Goal: Task Accomplishment & Management: Complete application form

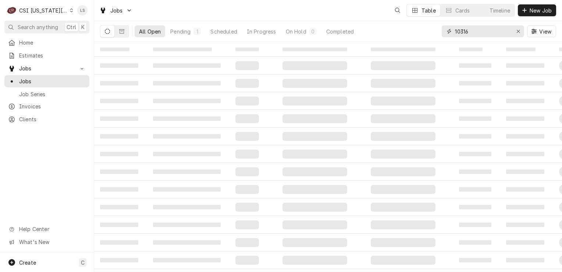
drag, startPoint x: 517, startPoint y: 29, endPoint x: 510, endPoint y: 29, distance: 6.7
click at [510, 29] on div "10316" at bounding box center [483, 31] width 82 height 12
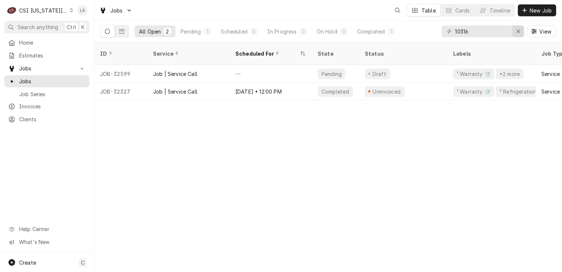
drag, startPoint x: 498, startPoint y: 30, endPoint x: 518, endPoint y: 25, distance: 21.2
click at [520, 24] on div "10316 View" at bounding box center [499, 31] width 114 height 21
click at [515, 32] on div "Erase input" at bounding box center [518, 31] width 7 height 7
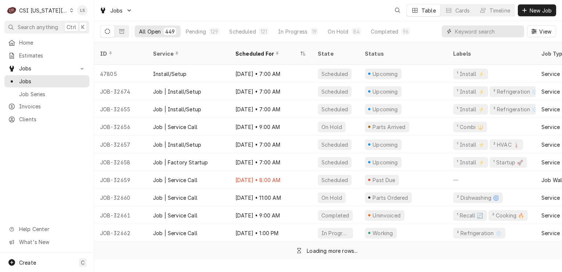
paste input "30583"
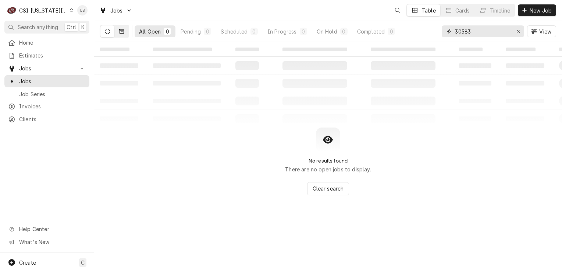
type input "30583"
click at [123, 32] on icon "Dynamic Content Wrapper" at bounding box center [121, 31] width 5 height 5
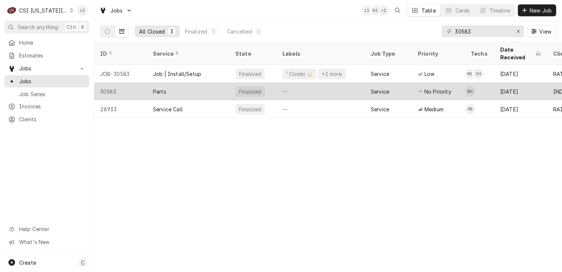
click at [113, 82] on div "30583" at bounding box center [120, 91] width 53 height 18
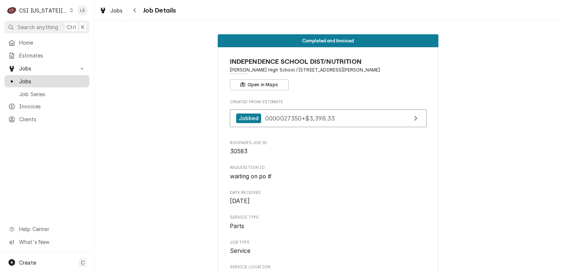
click at [35, 79] on span "Jobs" at bounding box center [52, 81] width 67 height 8
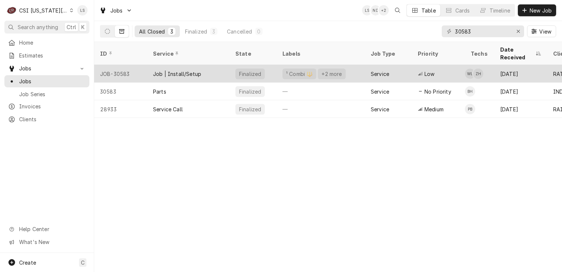
click at [114, 67] on div "JOB-30583" at bounding box center [120, 74] width 53 height 18
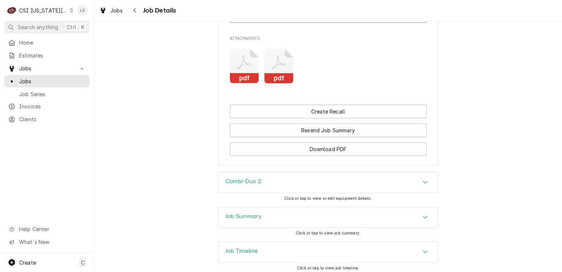
scroll to position [965, 0]
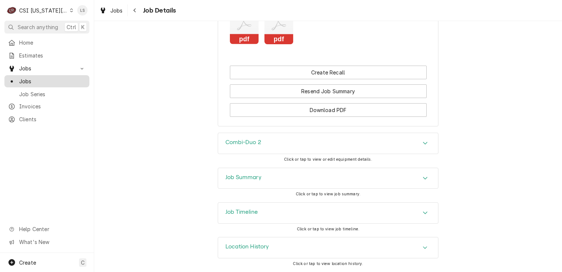
click at [24, 80] on span "Jobs" at bounding box center [52, 81] width 67 height 8
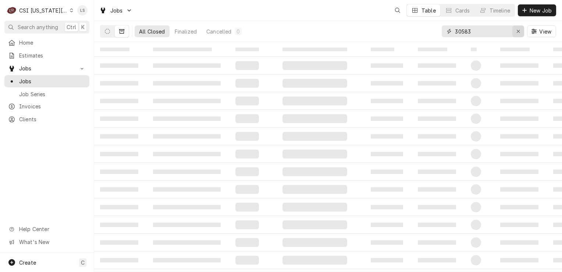
click at [514, 32] on button "Erase input" at bounding box center [519, 31] width 12 height 12
type input "jose pep"
click at [107, 32] on icon "Dynamic Content Wrapper" at bounding box center [107, 31] width 5 height 5
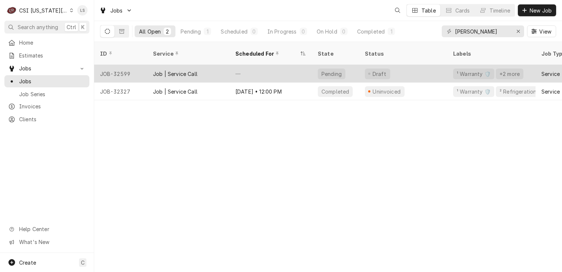
click at [111, 66] on div "JOB-32599" at bounding box center [120, 74] width 53 height 18
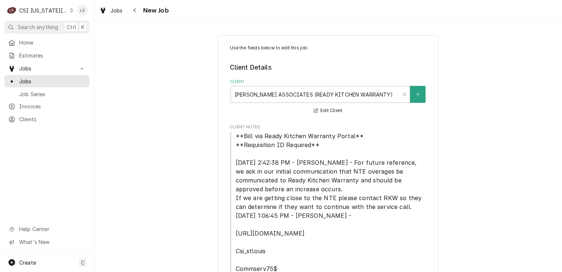
type textarea "x"
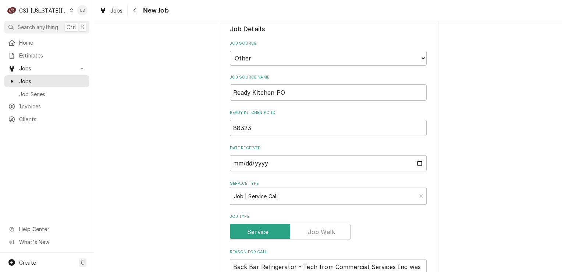
scroll to position [331, 0]
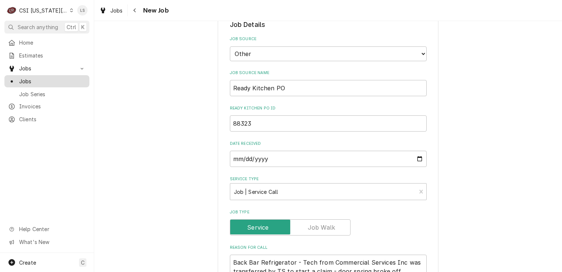
click at [26, 77] on span "Jobs" at bounding box center [52, 81] width 67 height 8
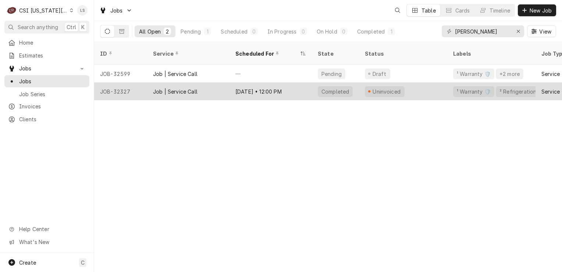
click at [116, 83] on div "JOB-32327" at bounding box center [120, 91] width 53 height 18
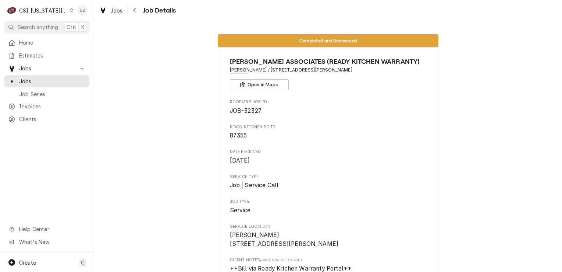
click at [70, 8] on div "Dynamic Content Wrapper" at bounding box center [71, 10] width 3 height 5
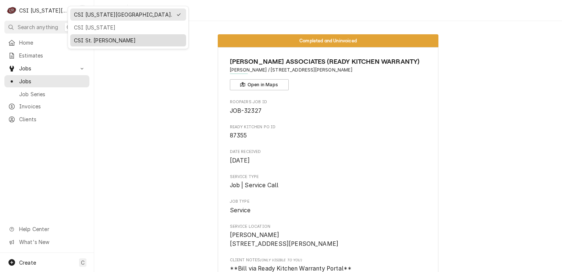
click at [79, 40] on div "CSI St. [PERSON_NAME]" at bounding box center [128, 40] width 109 height 8
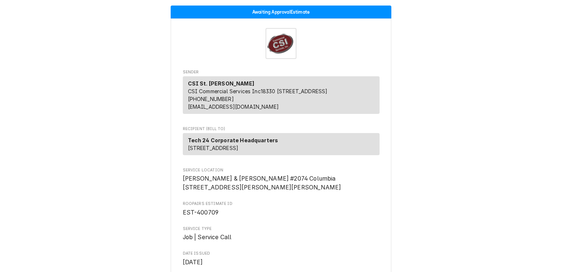
scroll to position [37, 0]
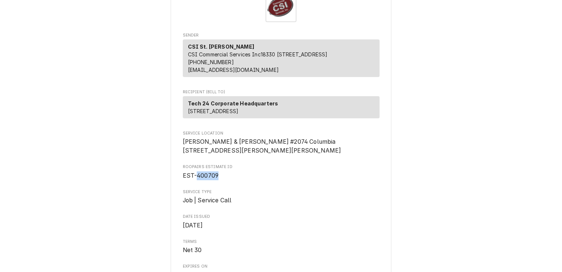
drag, startPoint x: 200, startPoint y: 200, endPoint x: 194, endPoint y: 199, distance: 5.6
click at [194, 180] on span "EST-400709" at bounding box center [281, 175] width 197 height 9
copy span "400709"
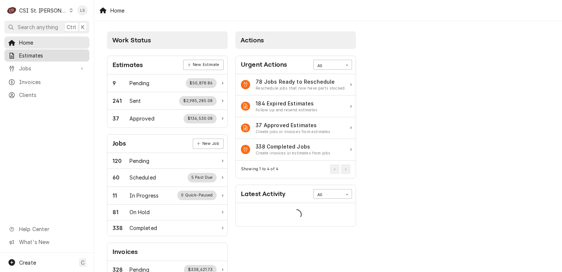
click at [31, 54] on span "Estimates" at bounding box center [52, 56] width 67 height 8
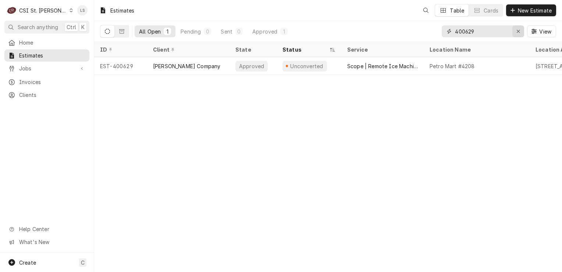
click at [516, 33] on div "Erase input" at bounding box center [518, 31] width 7 height 7
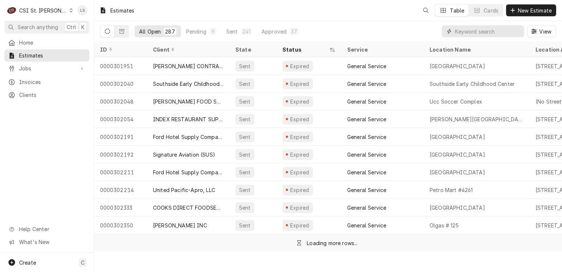
paste input "400709"
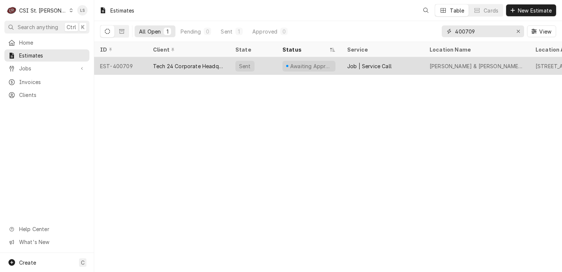
type input "400709"
click at [116, 67] on div "EST-400709" at bounding box center [120, 66] width 53 height 18
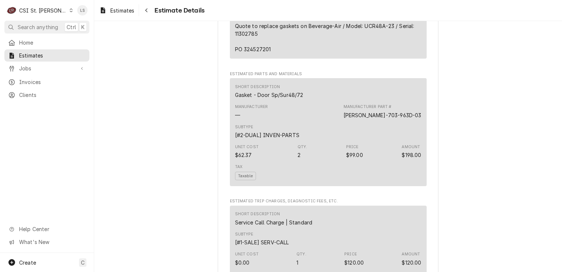
scroll to position [883, 0]
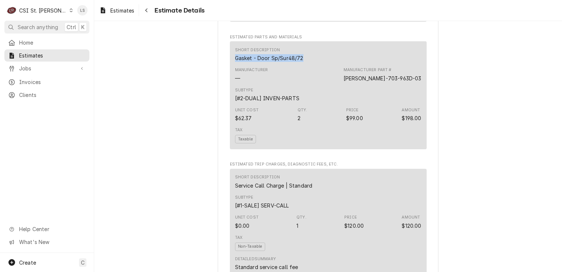
drag, startPoint x: 302, startPoint y: 82, endPoint x: 230, endPoint y: 81, distance: 71.8
click at [230, 81] on div "Short Description Gasket - Door Sp/Sur48/72 Manufacturer — Manufacturer Part # …" at bounding box center [328, 95] width 197 height 108
copy div "Gasket - Door Sp/Sur48/72"
drag, startPoint x: 420, startPoint y: 100, endPoint x: 368, endPoint y: 101, distance: 51.5
click at [368, 101] on div "Short Description Gasket - Door Sp/Sur48/72 Manufacturer — Manufacturer Part # …" at bounding box center [328, 95] width 197 height 108
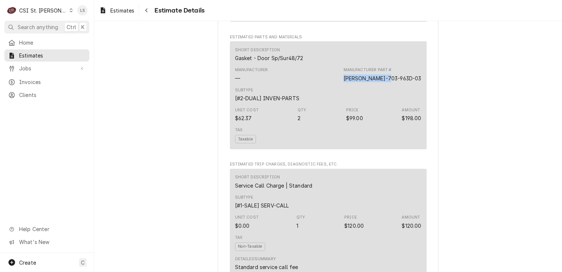
copy div "BEV-703-963D-03"
click at [52, 67] on span "Jobs" at bounding box center [47, 68] width 56 height 8
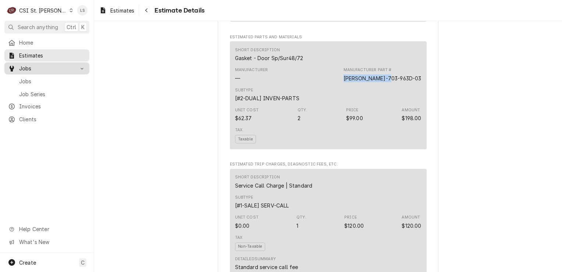
click at [47, 77] on span "Jobs" at bounding box center [52, 81] width 67 height 8
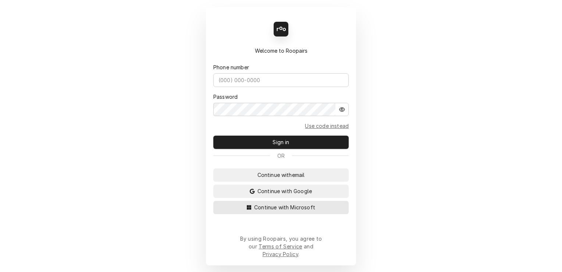
drag, startPoint x: 328, startPoint y: 215, endPoint x: 181, endPoint y: 198, distance: 148.2
click at [326, 214] on button "Continue with Microsoft" at bounding box center [280, 207] width 135 height 13
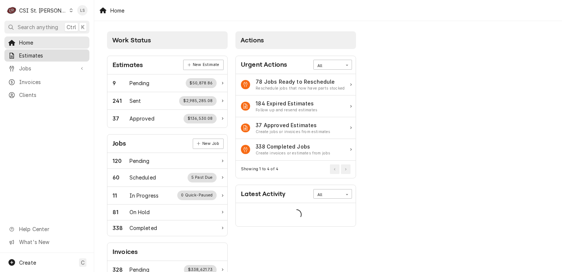
click at [33, 56] on span "Estimates" at bounding box center [52, 56] width 67 height 8
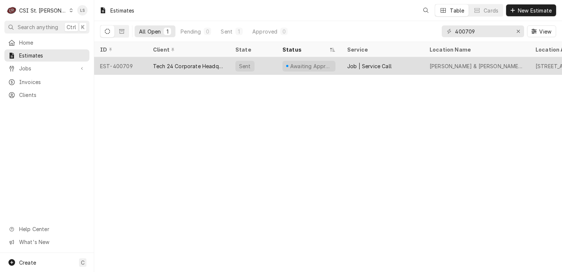
click at [131, 67] on div "EST-400709" at bounding box center [120, 66] width 53 height 18
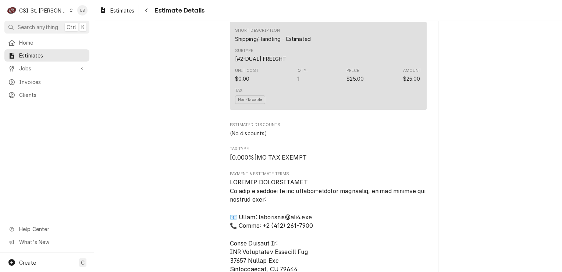
scroll to position [1599, 0]
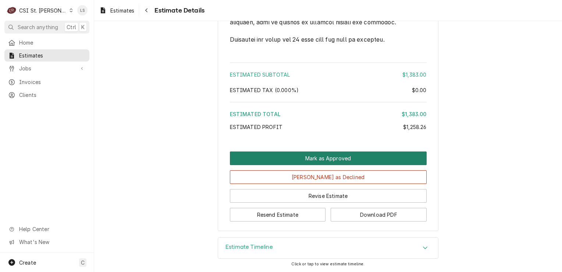
click at [310, 155] on button "Mark as Approved" at bounding box center [328, 158] width 197 height 14
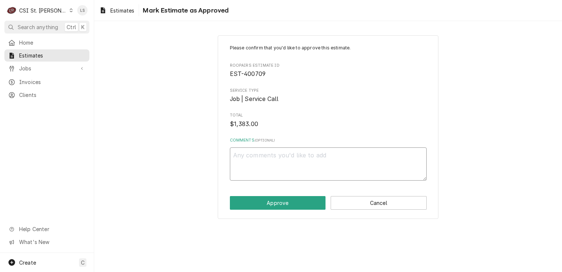
click at [292, 170] on textarea "Comments ( optional )" at bounding box center [328, 163] width 197 height 33
type textarea "x"
type textarea "A"
type textarea "x"
type textarea "Ap"
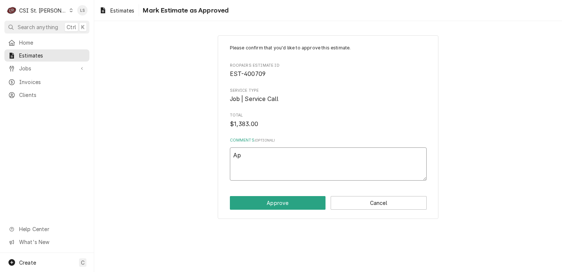
type textarea "x"
type textarea "App"
type textarea "x"
type textarea "Appr"
type textarea "x"
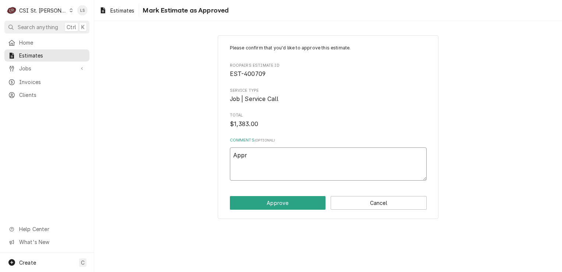
type textarea "Appro"
type textarea "x"
type textarea "Approv"
type textarea "x"
type textarea "Approve"
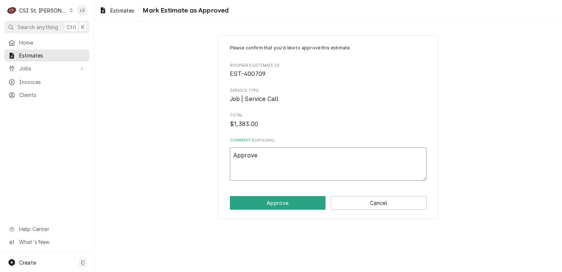
type textarea "x"
type textarea "Approved"
type textarea "x"
type textarea "Approved"
type textarea "x"
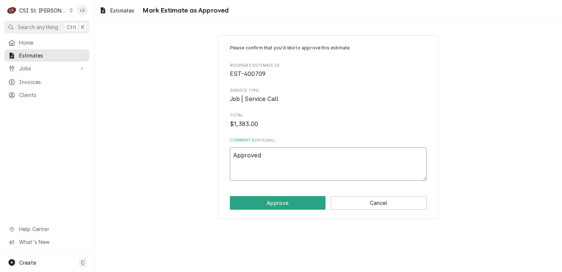
type textarea "Approved v"
type textarea "x"
type textarea "Approved via"
type textarea "x"
type textarea "Approved via"
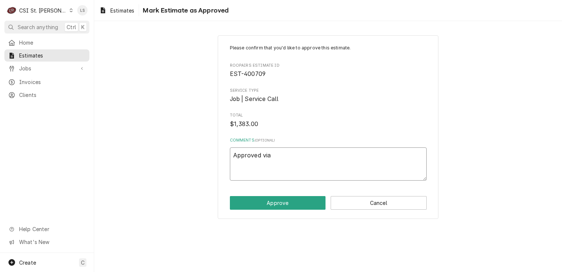
type textarea "x"
type textarea "Approved via e"
type textarea "x"
type textarea "Approved via em"
type textarea "x"
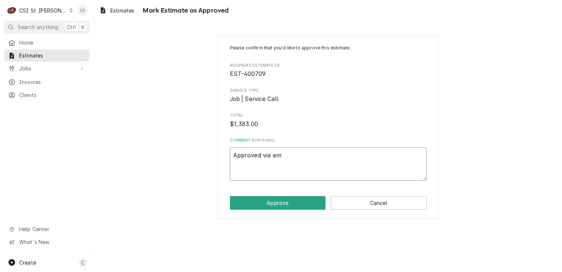
type textarea "Approved via ema"
type textarea "x"
type textarea "Approved via emai"
type textarea "x"
type textarea "Approved via email"
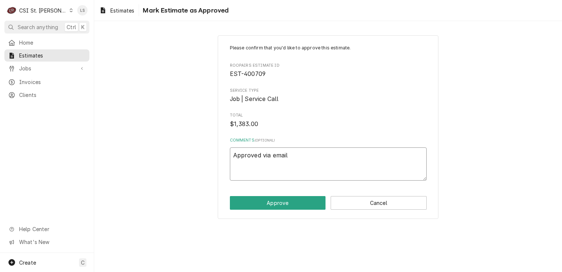
type textarea "x"
type textarea "Approved via email."
type textarea "x"
type textarea "Approved via email."
click at [282, 197] on button "Approve" at bounding box center [278, 203] width 96 height 14
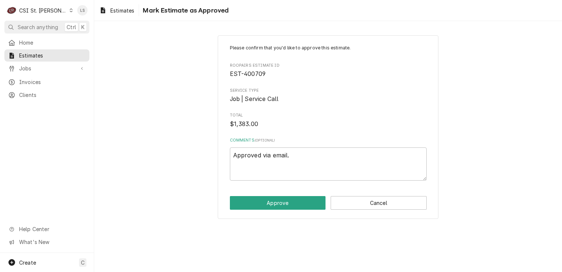
type textarea "x"
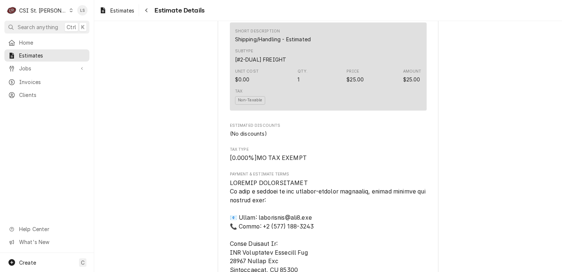
scroll to position [1606, 0]
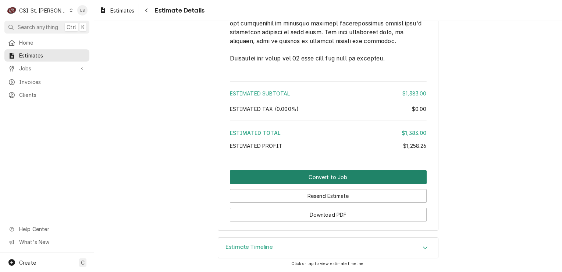
click at [356, 180] on button "Convert to Job" at bounding box center [328, 177] width 197 height 14
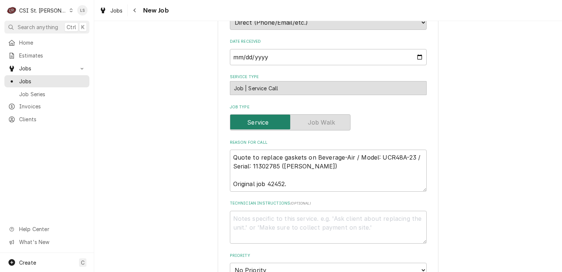
scroll to position [368, 0]
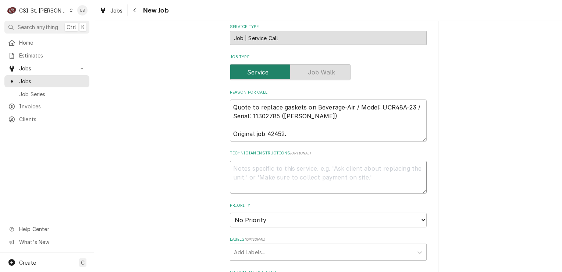
click at [287, 162] on textarea "Technician Instructions ( optional )" at bounding box center [328, 176] width 197 height 33
paste textarea "Gasket - Door Sp/Sur48/72"
type textarea "x"
type textarea "Gasket - Door Sp/Sur48/72"
type textarea "x"
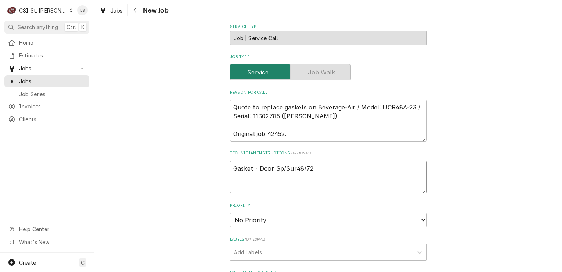
type textarea "Gasket - Door Sp/Sur48/72"
type textarea "x"
type textarea "Gasket - Door Sp/Sur48/72 -"
type textarea "x"
type textarea "Gasket - Door Sp/Sur48/72 -"
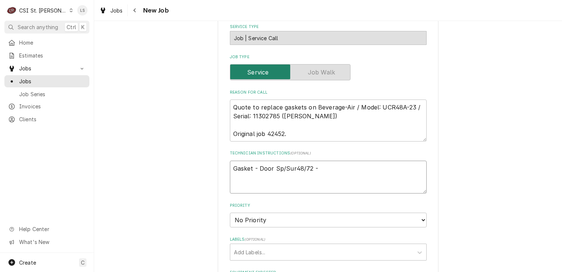
type textarea "x"
paste textarea "[PERSON_NAME]-703-963D-03"
type textarea "Gasket - Door Sp/Sur48/72 - [PERSON_NAME]-703-963D-03"
type textarea "x"
type textarea "Gasket - Door Sp/Sur48/72 - BEV-703-963D-03"
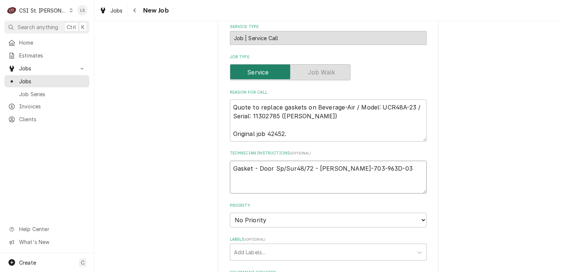
type textarea "x"
type textarea "Gasket - Door Sp/Sur48/72 - BEV-703-963D-03 -"
type textarea "x"
type textarea "Gasket - Door Sp/Sur48/72 - BEV-703-963D-03 - q"
type textarea "x"
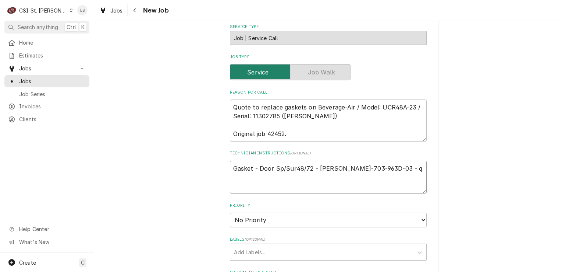
type textarea "Gasket - Door Sp/Sur48/72 - BEV-703-963D-03 - qt"
type textarea "x"
type textarea "Gasket - Door Sp/Sur48/72 - BEV-703-963D-03 - qty"
type textarea "x"
type textarea "Gasket - Door Sp/Sur48/72 - BEV-703-963D-03 - qty"
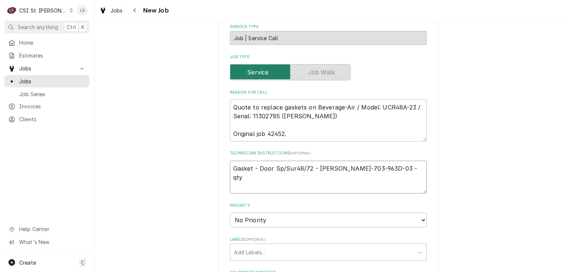
type textarea "x"
type textarea "Gasket - Door Sp/Sur48/72 - BEV-703-963D-03 - qty 1"
type textarea "x"
type textarea "Gasket - Door Sp/Sur48/72 - BEV-703-963D-03 - qty"
type textarea "x"
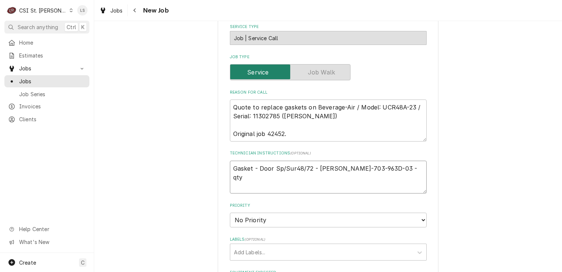
type textarea "Gasket - Door Sp/Sur48/72 - BEV-703-963D-03 - qty 2"
click at [231, 160] on textarea "Gasket - Door Sp/Sur48/72 - BEV-703-963D-03 - qty 2" at bounding box center [328, 176] width 197 height 33
type textarea "x"
type textarea "Gasket - Door Sp/Sur48/72 - BEV-703-963D-03 - qty 2"
type textarea "x"
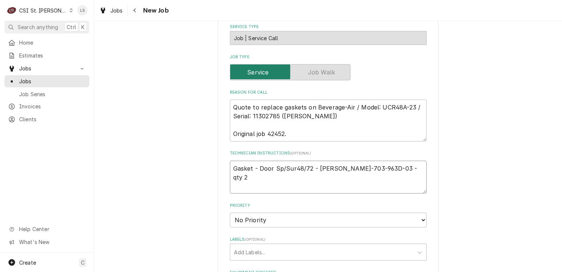
type textarea "Gasket - Door Sp/Sur48/72 - BEV-703-963D-03 - qty 2"
click at [231, 160] on textarea "Gasket - Door Sp/Sur48/72 - BEV-703-963D-03 - qty 2" at bounding box center [328, 176] width 197 height 33
type textarea "x"
type textarea "e Gasket - Door Sp/Sur48/72 - BEV-703-963D-03 - qty 2"
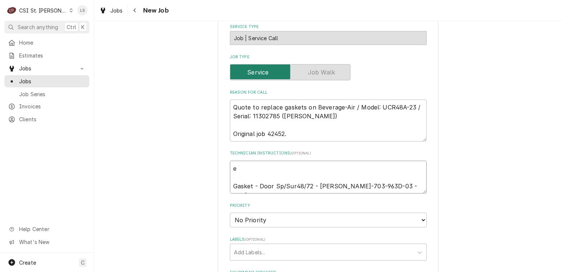
type textarea "x"
type textarea "ema Gasket - Door Sp/Sur48/72 - BEV-703-963D-03 - qty 2"
type textarea "x"
type textarea "emai Gasket - Door Sp/Sur48/72 - BEV-703-963D-03 - qty 2"
type textarea "x"
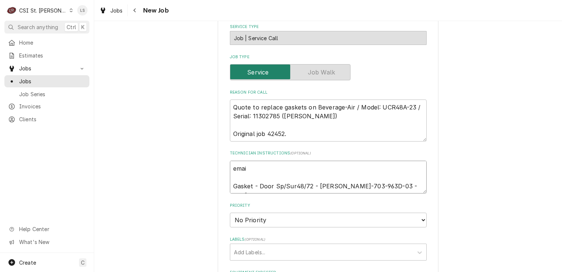
type textarea "email Gasket - Door Sp/Sur48/72 - BEV-703-963D-03 - qty 2"
type textarea "x"
type textarea "emaile Gasket - Door Sp/Sur48/72 - BEV-703-963D-03 - qty 2"
type textarea "x"
type textarea "emailed Gasket - Door Sp/Sur48/72 - BEV-703-963D-03 - qty 2"
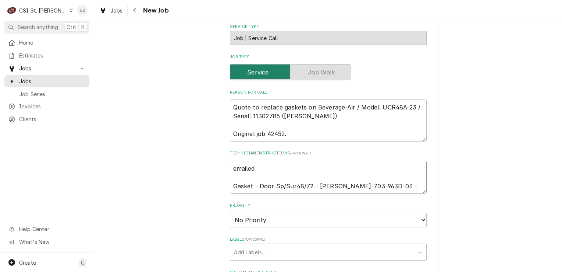
type textarea "x"
type textarea "emailed Gasket - Door Sp/Sur48/72 - BEV-703-963D-03 - qty 2"
type textarea "x"
type textarea "emailed p Gasket - Door Sp/Sur48/72 - BEV-703-963D-03 - qty 2"
type textarea "x"
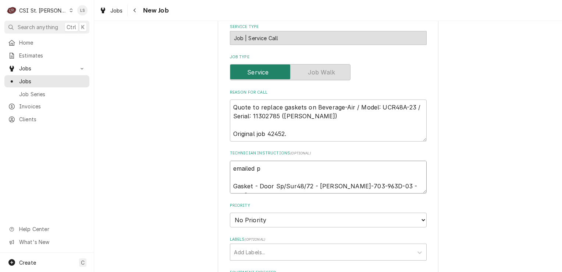
type textarea "emailed pa Gasket - Door Sp/Sur48/72 - BEV-703-963D-03 - qty 2"
type textarea "x"
type textarea "emailed pat Gasket - Door Sp/Sur48/72 - BEV-703-963D-03 - qty 2"
type textarea "x"
type textarea "emailed pa Gasket - Door Sp/Sur48/72 - BEV-703-963D-03 - qty 2"
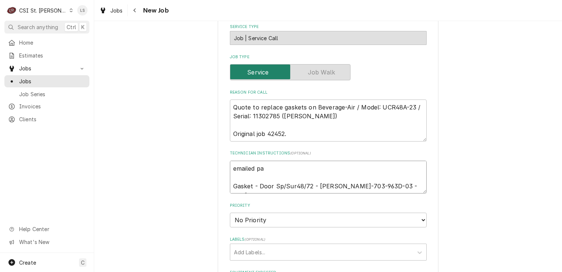
type textarea "x"
type textarea "emailed par Gasket - Door Sp/Sur48/72 - BEV-703-963D-03 - qty 2"
type textarea "x"
type textarea "emailed part Gasket - Door Sp/Sur48/72 - BEV-703-963D-03 - qty 2"
type textarea "x"
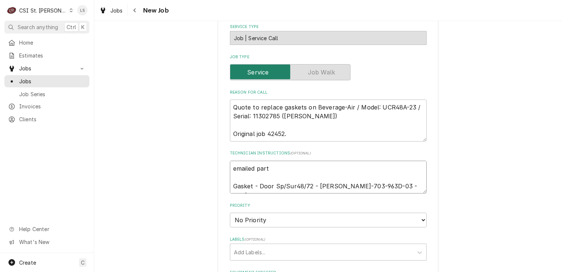
type textarea "emailed parts Gasket - Door Sp/Sur48/72 - BEV-703-963D-03 - qty 2"
type textarea "x"
type textarea "emailed parts, Gasket - Door Sp/Sur48/72 - BEV-703-963D-03 - qty 2"
type textarea "x"
type textarea "emailed parts, Gasket - Door Sp/Sur48/72 - BEV-703-963D-03 - qty 2"
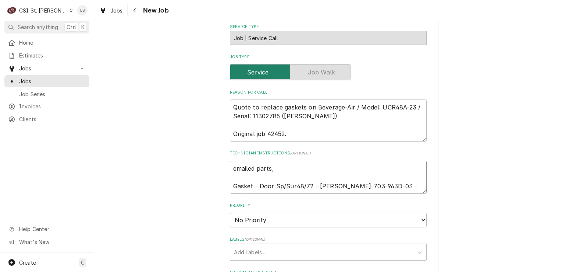
type textarea "x"
type textarea "emailed parts, a Gasket - Door Sp/Sur48/72 - BEV-703-963D-03 - qty 2"
type textarea "x"
type textarea "emailed parts, aw Gasket - Door Sp/Sur48/72 - BEV-703-963D-03 - qty 2"
type textarea "x"
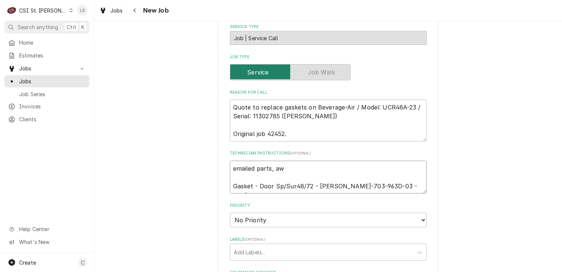
type textarea "emailed parts, aw a Gasket - Door Sp/Sur48/72 - BEV-703-963D-03 - qty 2"
type textarea "x"
type textarea "emailed parts, aw an Gasket - Door Sp/Sur48/72 - BEV-703-963D-03 - qty 2"
type textarea "x"
type textarea "emailed parts, aw and Gasket - Door Sp/Sur48/72 - BEV-703-963D-03 - qty 2"
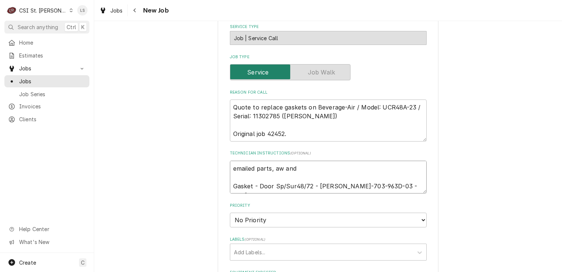
type textarea "x"
type textarea "emailed parts, aw and Gasket - Door Sp/Sur48/72 - BEV-703-963D-03 - qty 2"
type textarea "x"
type textarea "emailed parts, aw and s Gasket - Door Sp/Sur48/72 - BEV-703-963D-03 - qty 2"
type textarea "x"
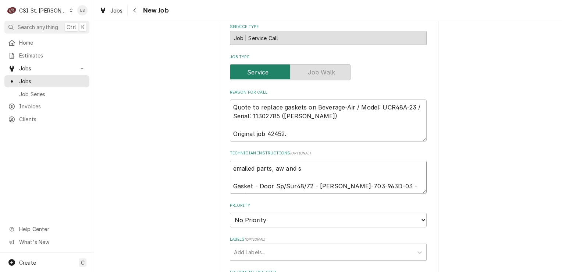
type textarea "emailed parts, aw and st Gasket - Door Sp/Sur48/72 - BEV-703-963D-03 - qty 2"
type textarea "x"
type textarea "emailed parts, aw and s Gasket - Door Sp/Sur48/72 - BEV-703-963D-03 - qty 2"
type textarea "x"
type textarea "emailed parts, aw and sr Gasket - Door Sp/Sur48/72 - BEV-703-963D-03 - qty 2"
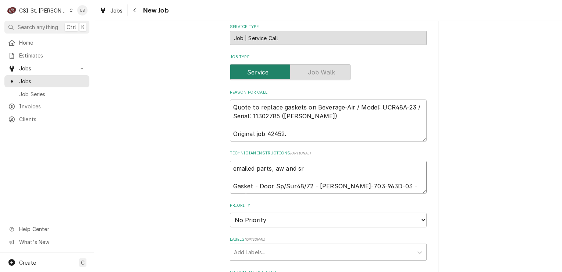
type textarea "x"
type textarea "emailed parts, aw and sr t Gasket - Door Sp/Sur48/72 - BEV-703-963D-03 - qty 2"
type textarea "x"
type textarea "emailed parts, aw and sr to Gasket - Door Sp/Sur48/72 - BEV-703-963D-03 - qty 2"
type textarea "x"
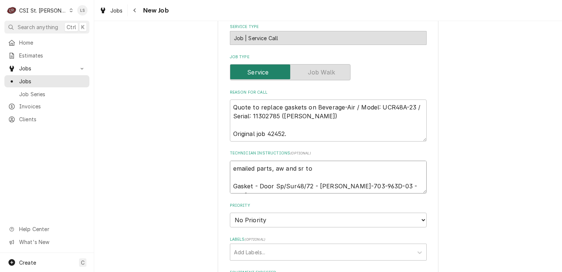
type textarea "emailed parts, aw and sr to Gasket - Door Sp/Sur48/72 - BEV-703-963D-03 - qty 2"
type textarea "x"
type textarea "emailed parts, aw and sr to o Gasket - Door Sp/Sur48/72 - BEV-703-963D-03 - qty…"
type textarea "x"
type textarea "emailed parts, aw and sr to or Gasket - Door Sp/Sur48/72 - BEV-703-963D-03 - qt…"
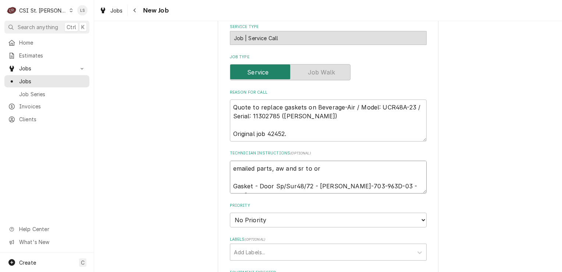
type textarea "x"
type textarea "emailed parts, aw and sr to ord Gasket - Door Sp/Sur48/72 - BEV-703-963D-03 - q…"
type textarea "x"
type textarea "emailed parts, aw and sr to ordr Gasket - Door Sp/Sur48/72 - BEV-703-963D-03 - …"
type textarea "x"
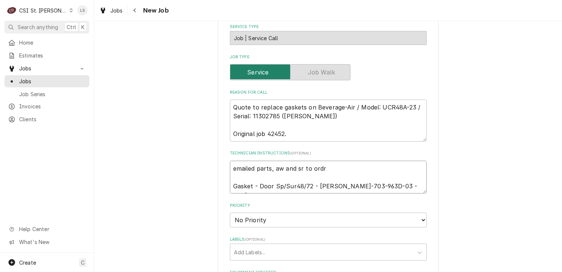
type textarea "emailed parts, aw and sr to ordr Gasket - Door Sp/Sur48/72 - BEV-703-963D-03 - …"
type textarea "x"
type textarea "emailed parts, aw and sr to ordr Gasket - Door Sp/Sur48/72 - BEV-703-963D-03 - …"
type textarea "x"
type textarea "emailed parts, aw and sr to ord Gasket - Door Sp/Sur48/72 - BEV-703-963D-03 - q…"
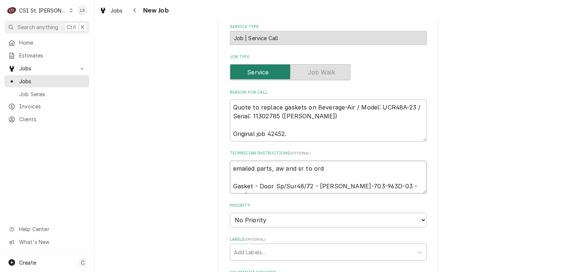
type textarea "x"
type textarea "emailed parts, aw and sr to orde Gasket - Door Sp/Sur48/72 - BEV-703-963D-03 - …"
type textarea "x"
type textarea "emailed parts, aw and sr to order Gasket - Door Sp/Sur48/72 - BEV-703-963D-03 -…"
type textarea "x"
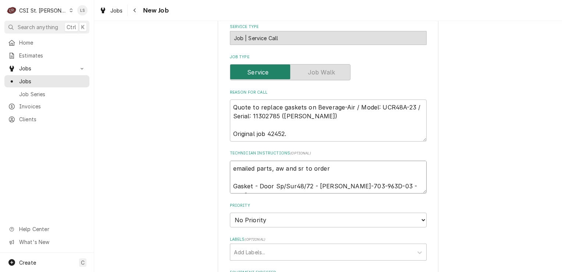
type textarea "emailed parts, aw and sr to order - Gasket - Door Sp/Sur48/72 - BEV-703-963D-03…"
type textarea "x"
type textarea "emailed parts, aw and sr to order - Gasket - Door Sp/Sur48/72 - BEV-703-963D-03…"
type textarea "x"
type textarea "emailed parts, aw and sr to order - 9 Gasket - Door Sp/Sur48/72 - BEV-703-963D-…"
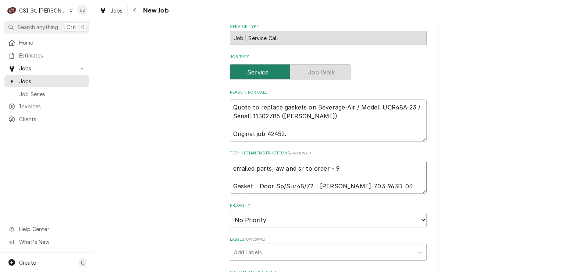
type textarea "x"
type textarea "emailed parts, aw and sr to order - 9/ Gasket - Door Sp/Sur48/72 - BEV-703-963D…"
type textarea "x"
type textarea "emailed parts, aw and sr to order - 9/9 Gasket - Door Sp/Sur48/72 - BEV-703-963…"
type textarea "x"
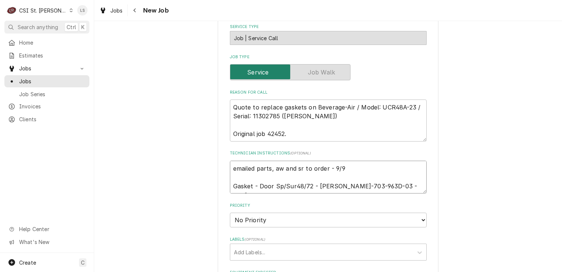
type textarea "emailed parts, aw and sr to order - 9/9 Gasket - Door Sp/Sur48/72 - BEV-703-963…"
type textarea "x"
type textarea "emailed parts, aw and sr to order - 9/9 - Gasket - Door Sp/Sur48/72 - BEV-703-9…"
type textarea "x"
type textarea "emailed parts, aw and sr to order - 9/9 - Gasket - Door Sp/Sur48/72 - BEV-703-9…"
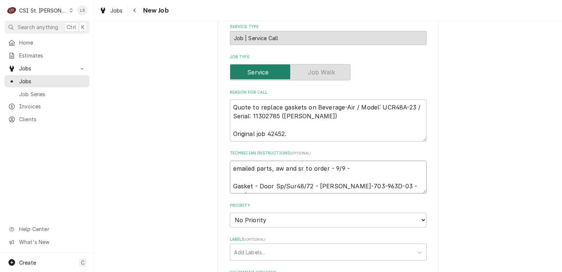
type textarea "x"
type textarea "emailed parts, aw and sr to order - 9/9 - L Gasket - Door Sp/Sur48/72 - BEV-703…"
type textarea "x"
type textarea "emailed parts, aw and sr to order - 9/9 - LS Gasket - Door Sp/Sur48/72 - BEV-70…"
type textarea "x"
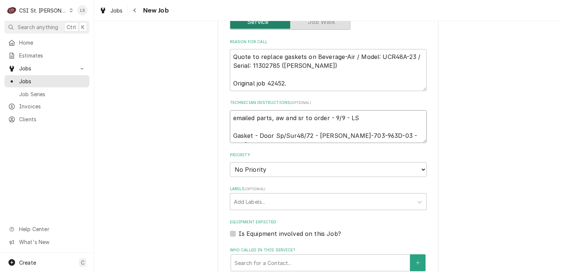
scroll to position [479, 0]
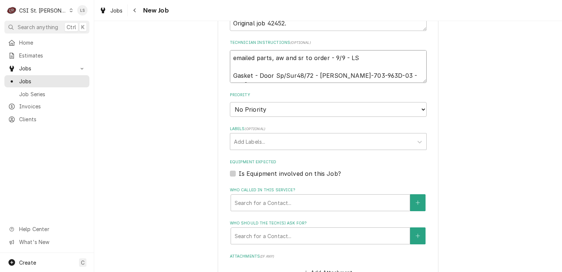
type textarea "emailed parts, aw and sr to order - 9/9 - LS Gasket - Door Sp/Sur48/72 - BEV-70…"
drag, startPoint x: 241, startPoint y: 100, endPoint x: 241, endPoint y: 107, distance: 6.6
click at [241, 102] on select "No Priority Urgent High Medium Low" at bounding box center [328, 109] width 197 height 15
select select "4"
click at [230, 102] on select "No Priority Urgent High Medium Low" at bounding box center [328, 109] width 197 height 15
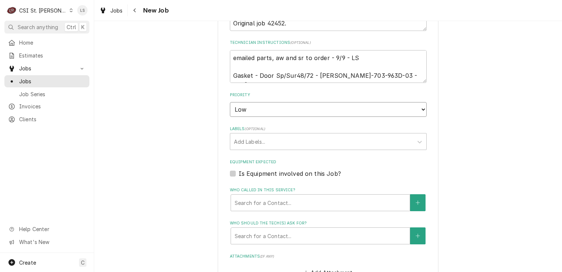
type textarea "x"
click at [239, 135] on div "Labels" at bounding box center [322, 141] width 176 height 13
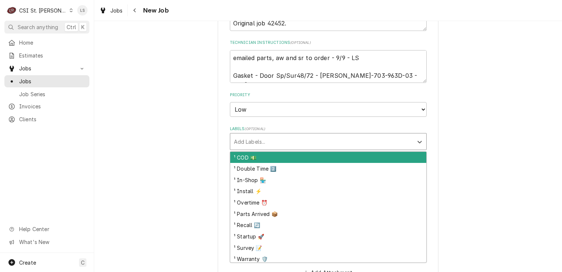
type input "r"
type textarea "x"
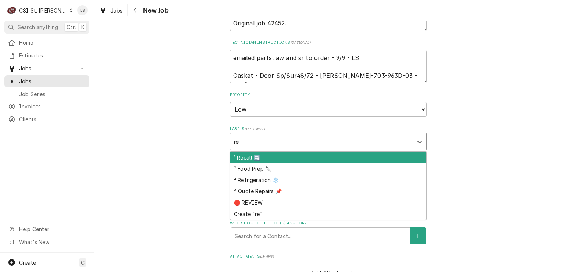
type input "ref"
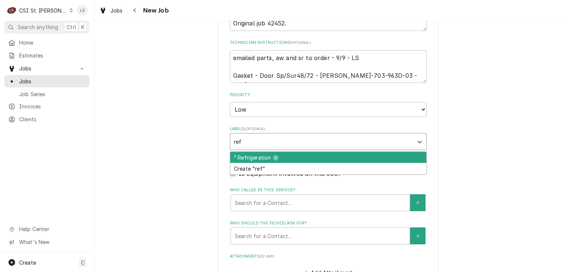
type textarea "x"
type input "qi"
type textarea "x"
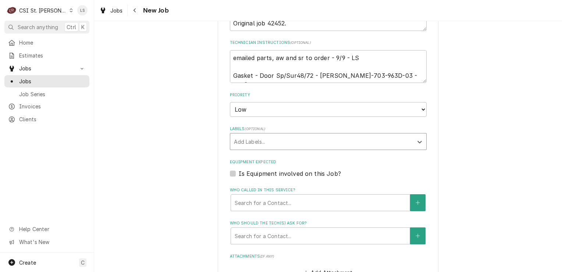
type textarea "x"
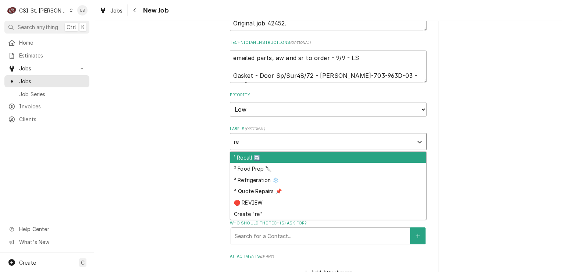
type input "ref"
type textarea "x"
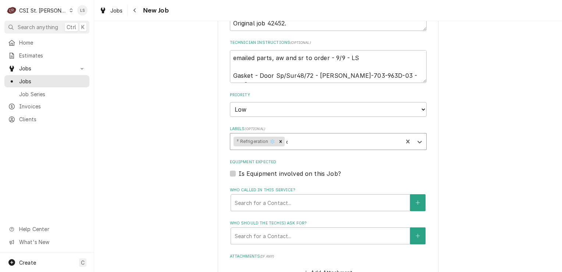
type input "qu"
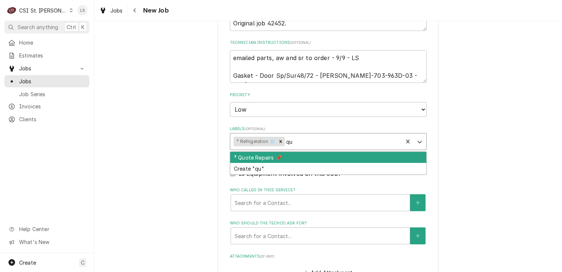
type textarea "x"
type input "awa"
type textarea "x"
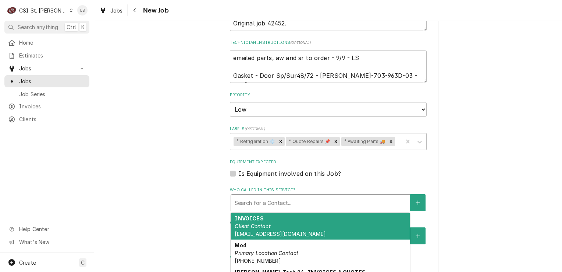
click at [244, 196] on div "Who called in this service?" at bounding box center [321, 202] width 172 height 13
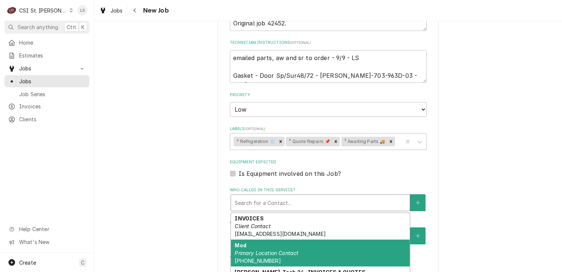
click at [319, 239] on div "Mod Primary Location Contact (573) 445-4080" at bounding box center [320, 252] width 179 height 27
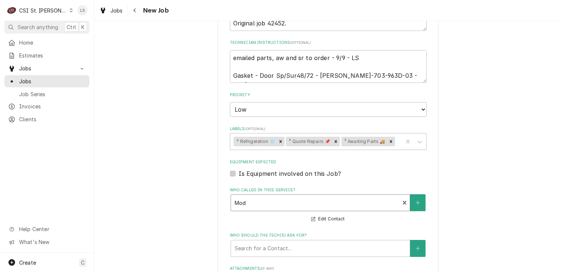
scroll to position [552, 0]
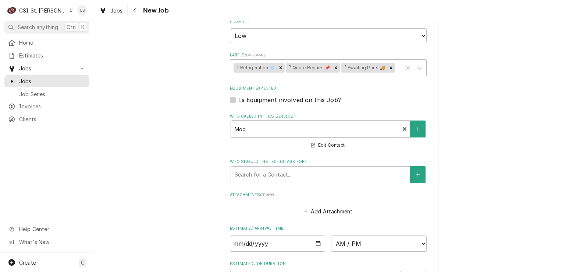
click at [273, 179] on fieldset "Job Details Created From Estimate Unconverted EST-400709 • $1,383.00 Job Source…" at bounding box center [328, 17] width 197 height 606
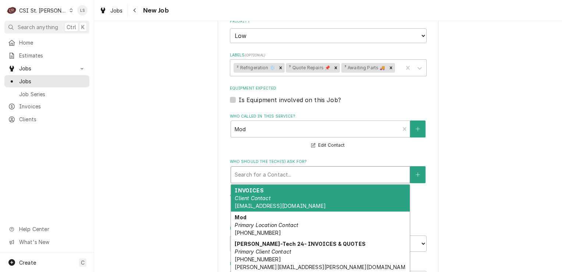
click at [264, 168] on div "Who should the tech(s) ask for?" at bounding box center [321, 174] width 172 height 13
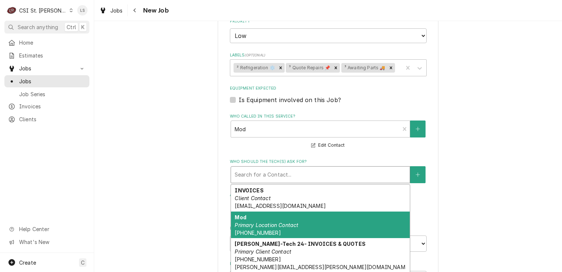
click at [252, 222] on em "Primary Location Contact" at bounding box center [267, 225] width 64 height 6
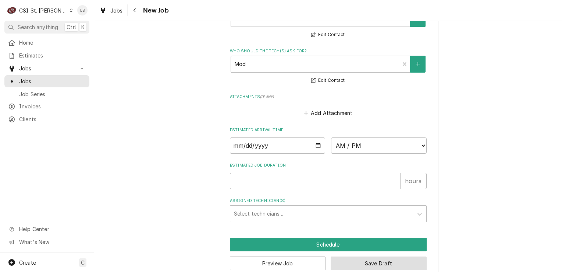
click at [363, 256] on button "Save Draft" at bounding box center [379, 263] width 96 height 14
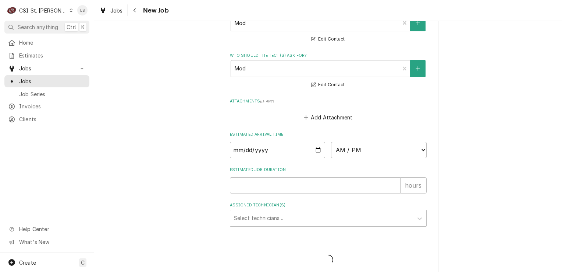
type textarea "x"
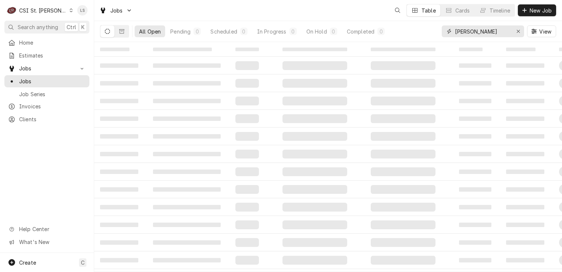
click at [517, 33] on div "Erase input" at bounding box center [518, 31] width 7 height 7
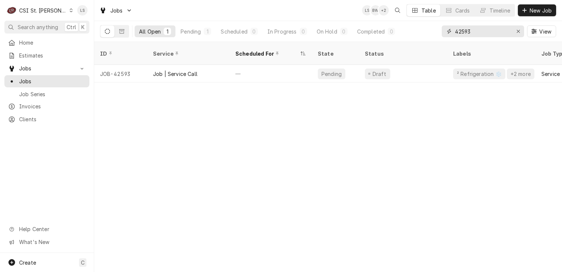
type input "42593"
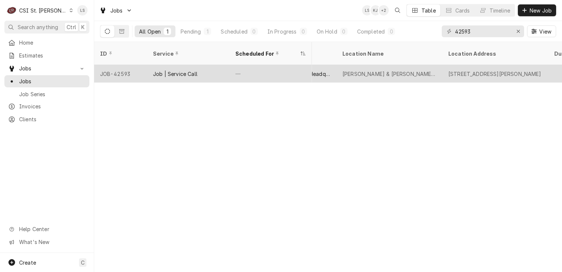
click at [112, 65] on div "JOB-42593" at bounding box center [120, 74] width 53 height 18
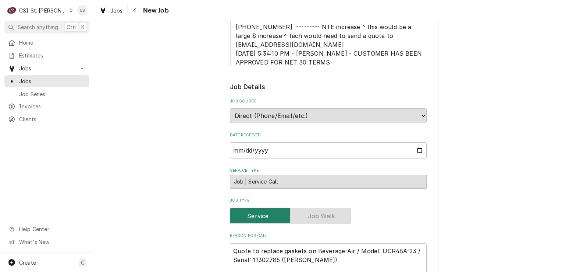
scroll to position [294, 0]
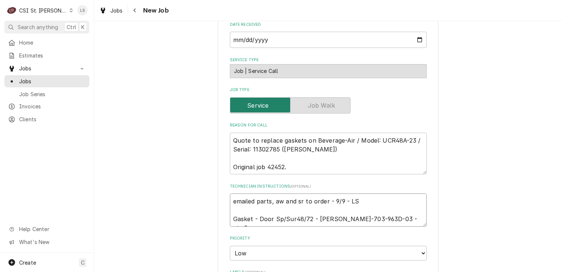
click at [230, 193] on textarea "emailed parts, aw and sr to order - 9/9 - LS Gasket - Door Sp/Sur48/72 - [PERSO…" at bounding box center [328, 209] width 197 height 33
type textarea "x"
type textarea "emailed parts, aw and sr to order - 9/9 - LS Gasket - Door Sp/Sur48/72 - [PERSO…"
click at [230, 193] on textarea "emailed parts, aw and sr to order - 9/9 - LS Gasket - Door Sp/Sur48/72 - [PERSO…" at bounding box center [328, 214] width 197 height 42
paste textarea "Please order the gaskets to ship 2nd day air"
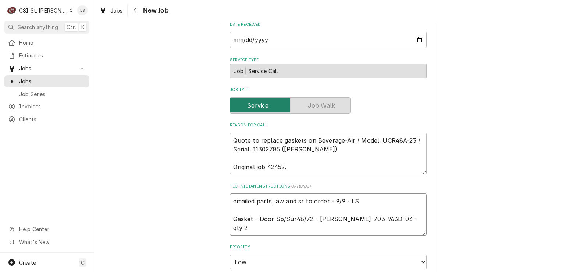
type textarea "x"
type textarea "Please order the gaskets to ship 2nd day air emailed parts, aw and sr to order …"
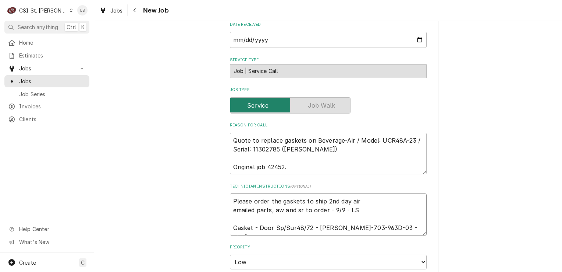
type textarea "x"
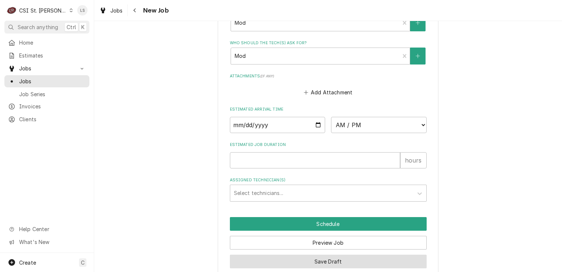
type textarea "Please order the gaskets to ship 2nd day air emailed parts, aw and sr to order …"
click at [337, 254] on button "Save Draft" at bounding box center [328, 261] width 197 height 14
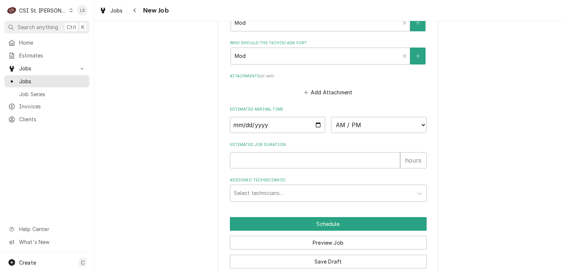
scroll to position [601, 0]
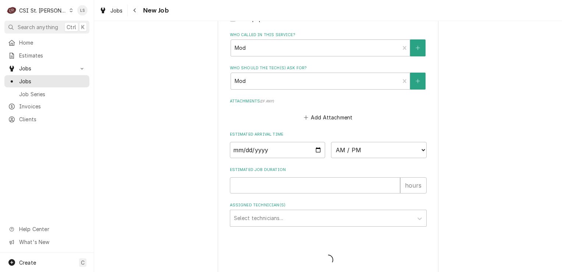
type textarea "x"
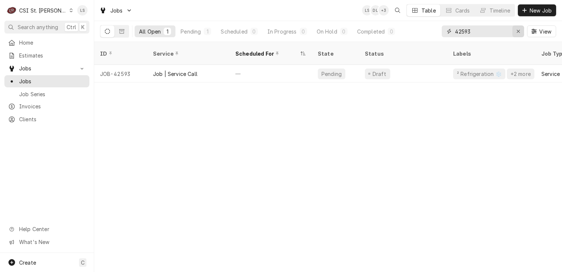
drag, startPoint x: 521, startPoint y: 28, endPoint x: 520, endPoint y: 1, distance: 26.9
click at [520, 28] on div "Erase input" at bounding box center [518, 31] width 7 height 7
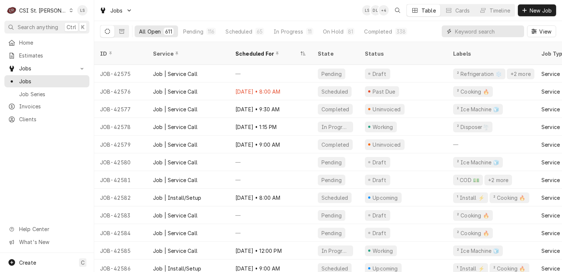
click at [464, 30] on input "Dynamic Content Wrapper" at bounding box center [488, 31] width 66 height 12
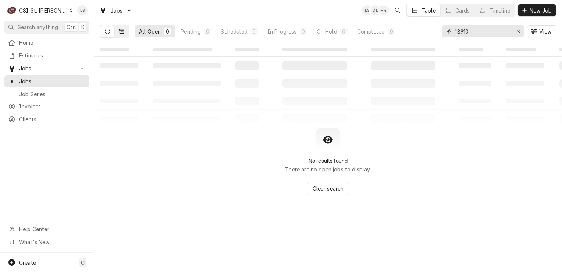
type input "18910"
click at [119, 32] on icon "Dynamic Content Wrapper" at bounding box center [121, 31] width 5 height 5
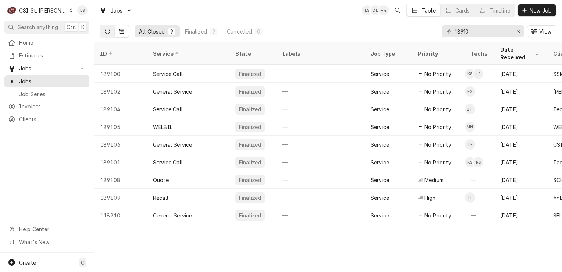
click at [107, 29] on icon "Dynamic Content Wrapper" at bounding box center [107, 31] width 5 height 5
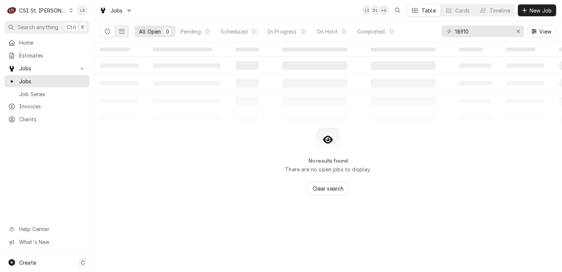
click at [69, 8] on div "Dynamic Content Wrapper" at bounding box center [71, 10] width 4 height 5
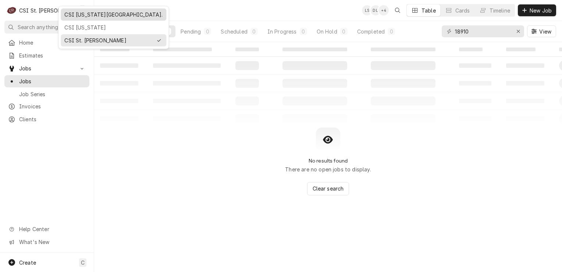
click at [62, 11] on div "CSI [US_STATE][GEOGRAPHIC_DATA]." at bounding box center [114, 14] width 106 height 12
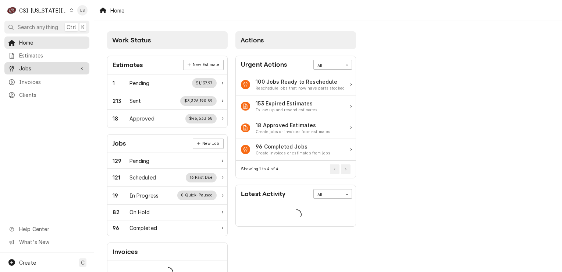
click at [30, 66] on span "Jobs" at bounding box center [47, 68] width 56 height 8
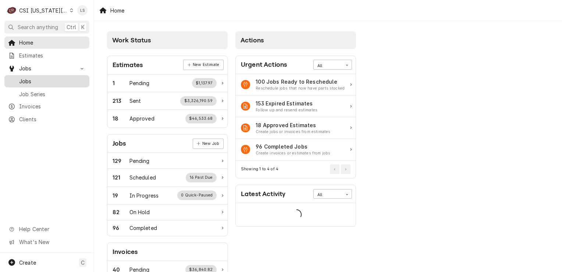
click at [31, 79] on span "Jobs" at bounding box center [52, 81] width 67 height 8
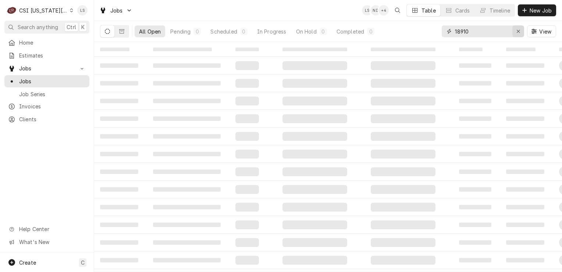
click at [514, 30] on button "Erase input" at bounding box center [519, 31] width 12 height 12
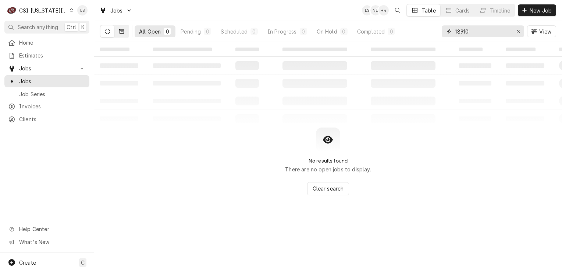
type input "18910"
click at [124, 30] on icon "Dynamic Content Wrapper" at bounding box center [121, 31] width 5 height 5
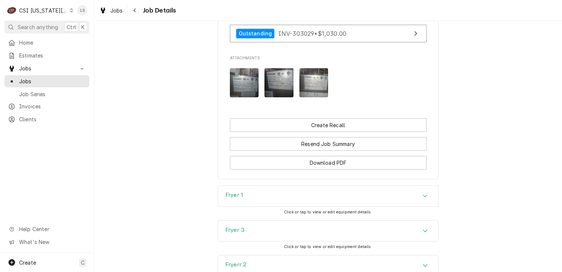
scroll to position [699, 0]
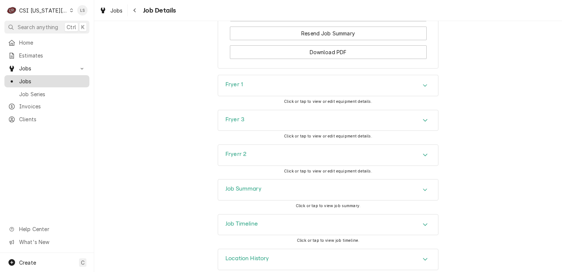
click at [47, 80] on span "Jobs" at bounding box center [52, 81] width 67 height 8
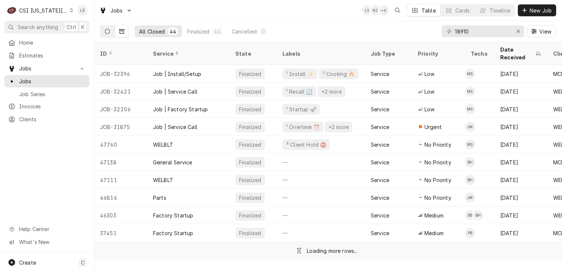
click at [106, 29] on icon "Dynamic Content Wrapper" at bounding box center [107, 31] width 5 height 5
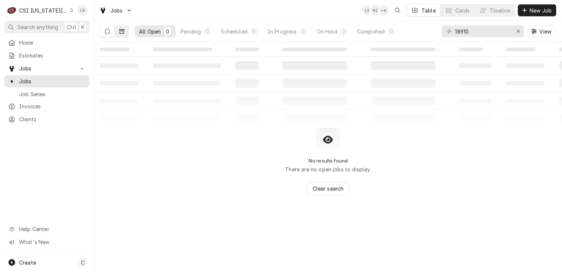
click at [123, 29] on icon "Dynamic Content Wrapper" at bounding box center [121, 31] width 5 height 4
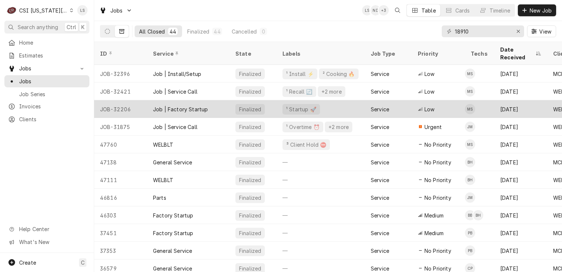
click at [147, 102] on div "Job | Factory Startup" at bounding box center [188, 109] width 82 height 18
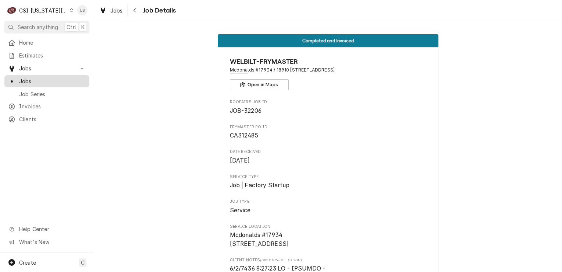
click at [60, 80] on span "Jobs" at bounding box center [52, 81] width 67 height 8
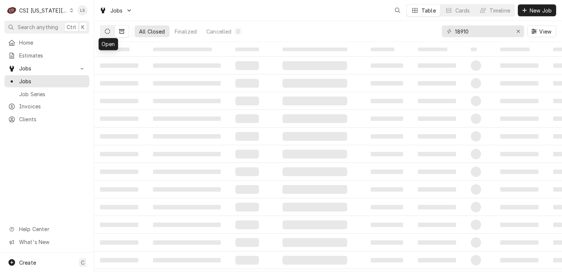
click at [107, 32] on icon "Dynamic Content Wrapper" at bounding box center [107, 31] width 5 height 5
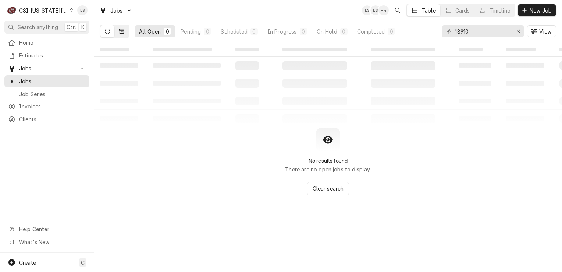
click at [126, 33] on button "Dynamic Content Wrapper" at bounding box center [122, 31] width 14 height 12
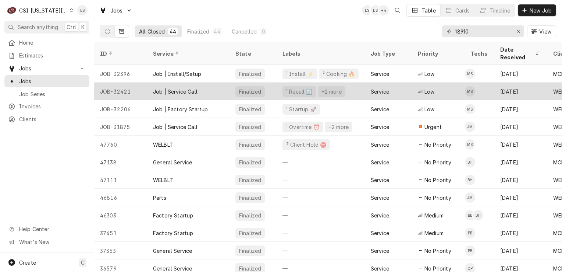
click at [121, 85] on div "JOB-32421" at bounding box center [120, 91] width 53 height 18
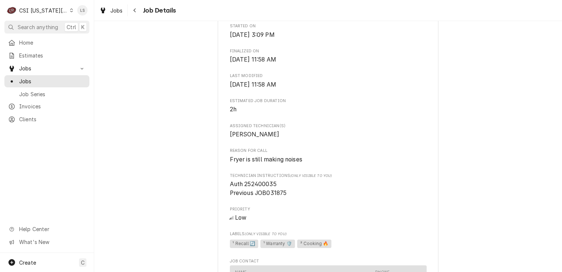
scroll to position [626, 0]
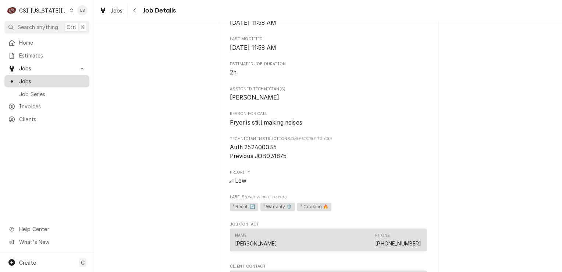
click at [43, 80] on span "Jobs" at bounding box center [52, 81] width 67 height 8
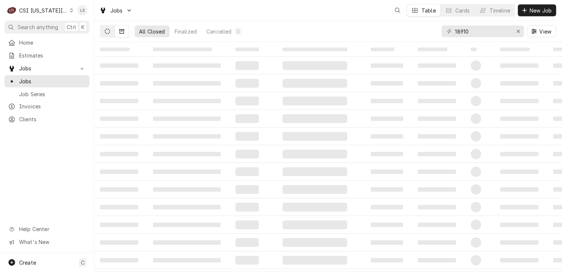
click at [110, 30] on button "Dynamic Content Wrapper" at bounding box center [107, 31] width 14 height 12
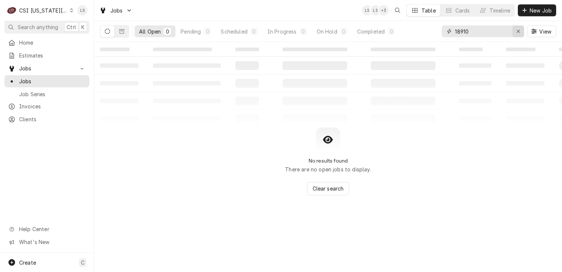
click at [522, 33] on button "Erase input" at bounding box center [519, 31] width 12 height 12
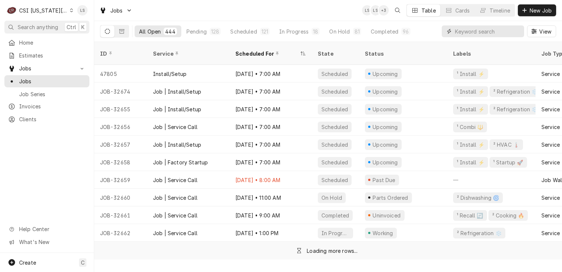
paste input "31875"
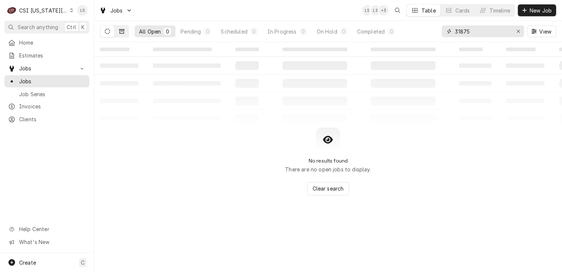
type input "31875"
click at [126, 28] on button "Dynamic Content Wrapper" at bounding box center [122, 31] width 14 height 12
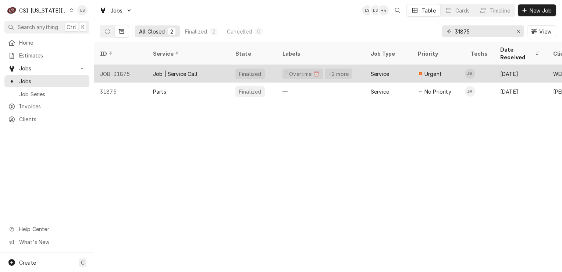
click at [118, 66] on div "JOB-31875" at bounding box center [120, 74] width 53 height 18
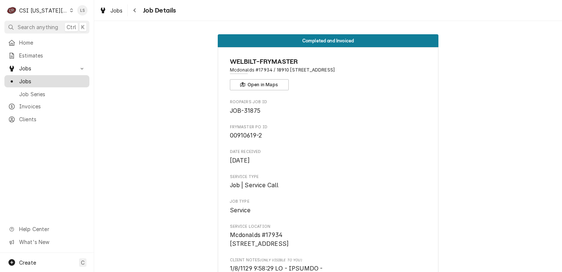
click at [34, 78] on span "Jobs" at bounding box center [52, 81] width 67 height 8
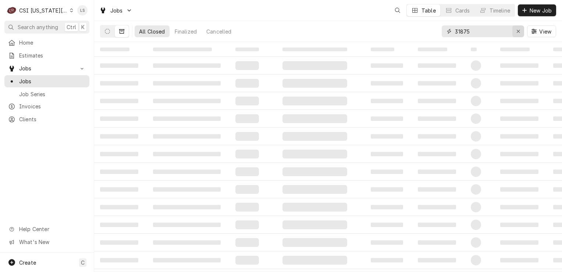
click at [516, 29] on div "Erase input" at bounding box center [518, 31] width 7 height 7
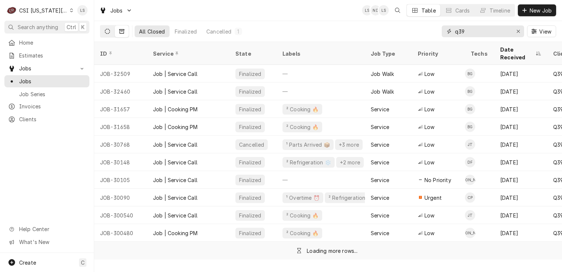
type input "q39"
click at [105, 34] on button "Dynamic Content Wrapper" at bounding box center [107, 31] width 14 height 12
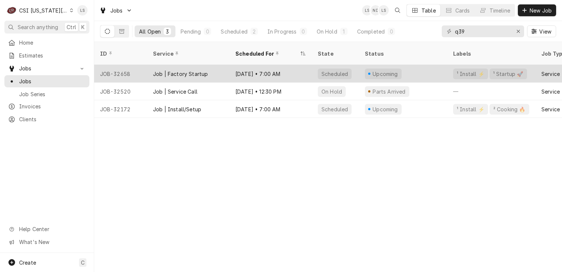
click at [112, 65] on div "JOB-32658" at bounding box center [120, 74] width 53 height 18
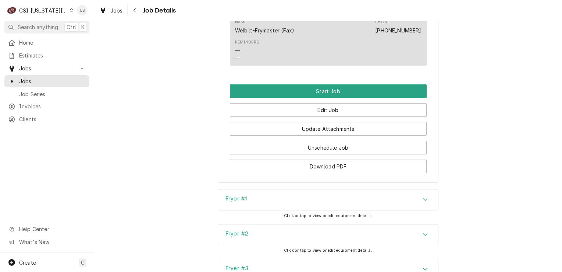
scroll to position [957, 0]
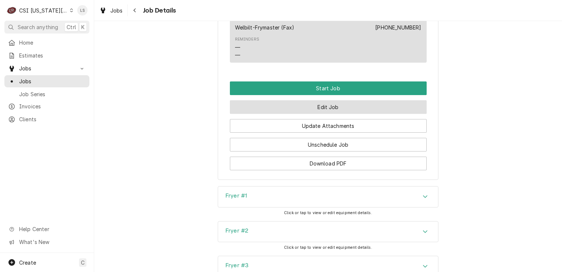
click at [345, 109] on button "Edit Job" at bounding box center [328, 107] width 197 height 14
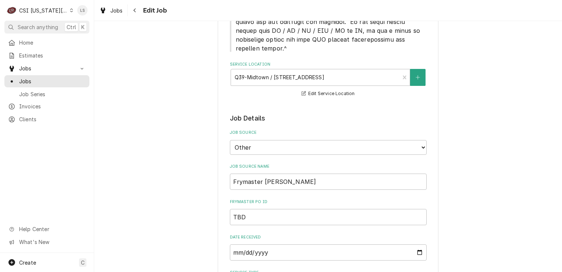
scroll to position [405, 0]
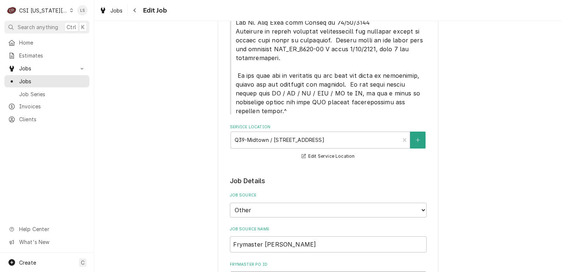
drag, startPoint x: 261, startPoint y: 234, endPoint x: 227, endPoint y: 232, distance: 33.9
type textarea "x"
paste input "CA313662"
type textarea "x"
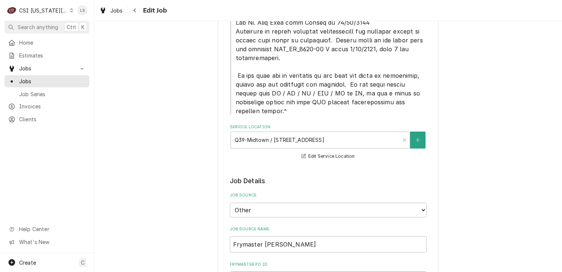
type input "CA313662"
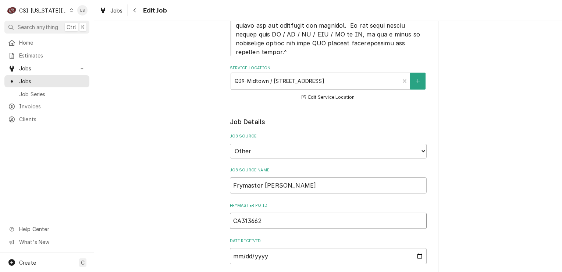
type textarea "x"
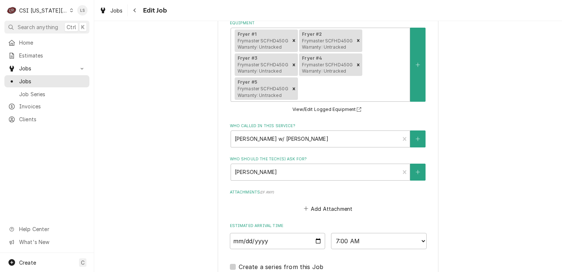
scroll to position [1049, 0]
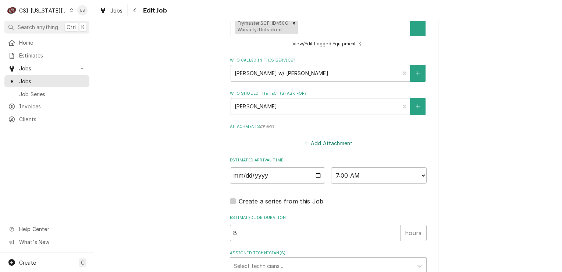
type input "CA313662"
click at [314, 138] on button "Add Attachment" at bounding box center [329, 143] width 52 height 10
type textarea "x"
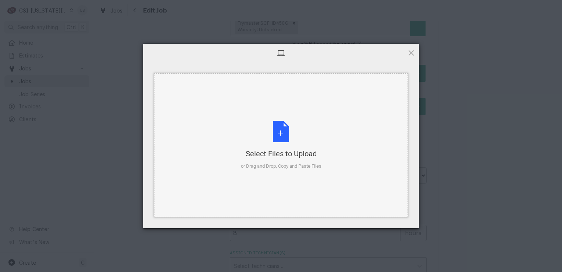
click at [275, 133] on div "Select Files to Upload or Drag and Drop, Copy and Paste Files" at bounding box center [281, 145] width 81 height 49
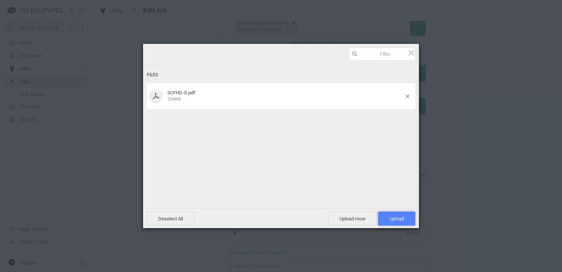
click at [399, 221] on span "Upload 1" at bounding box center [397, 219] width 14 height 6
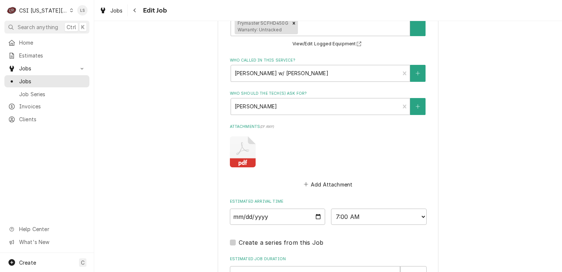
scroll to position [1091, 0]
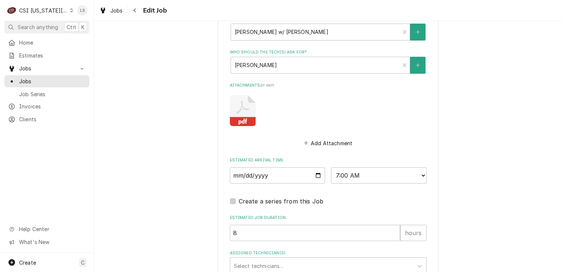
type textarea "x"
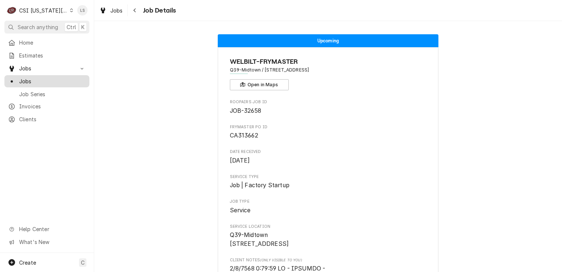
click at [61, 77] on span "Jobs" at bounding box center [52, 81] width 67 height 8
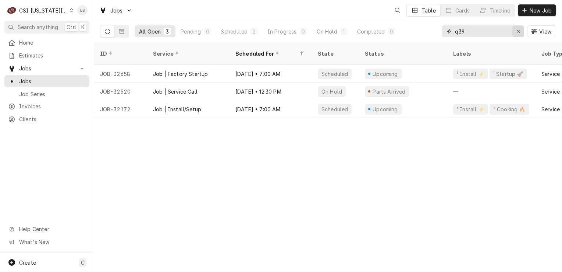
click at [521, 34] on div "Erase input" at bounding box center [518, 31] width 7 height 7
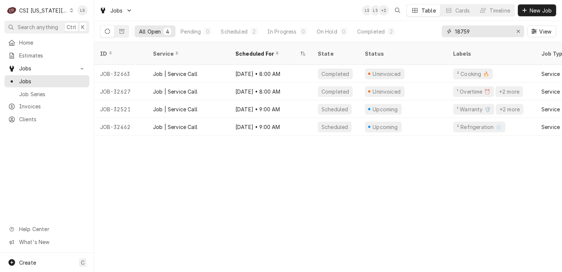
type input "18759"
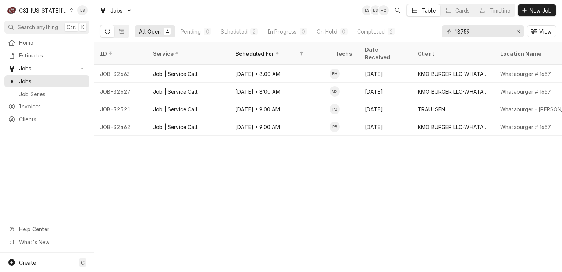
scroll to position [0, 310]
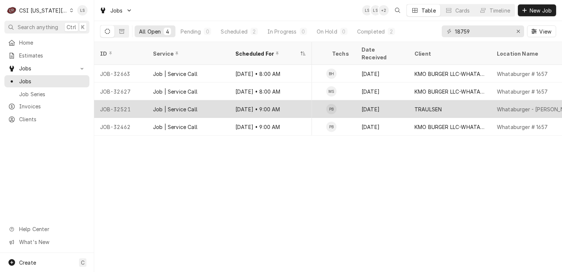
click at [126, 101] on div "JOB-32521" at bounding box center [120, 109] width 53 height 18
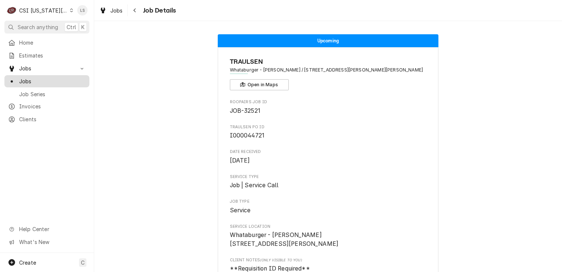
click at [44, 79] on span "Jobs" at bounding box center [52, 81] width 67 height 8
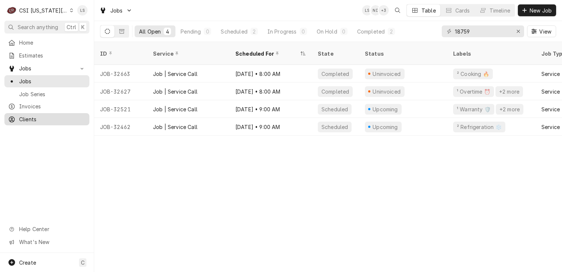
drag, startPoint x: 50, startPoint y: 117, endPoint x: 53, endPoint y: 114, distance: 3.9
click at [50, 117] on span "Clients" at bounding box center [52, 119] width 67 height 8
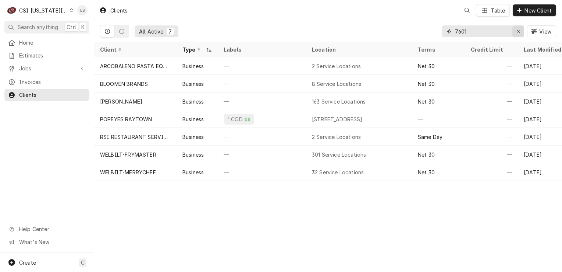
click at [517, 30] on icon "Erase input" at bounding box center [519, 31] width 4 height 5
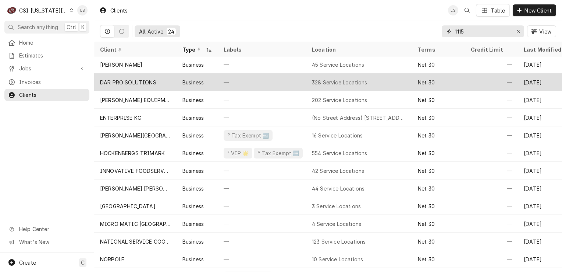
scroll to position [107, 0]
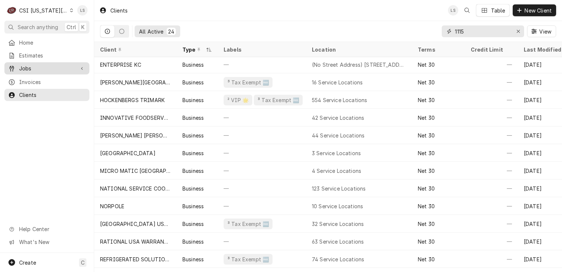
type input "1115"
click at [33, 68] on span "Jobs" at bounding box center [47, 68] width 56 height 8
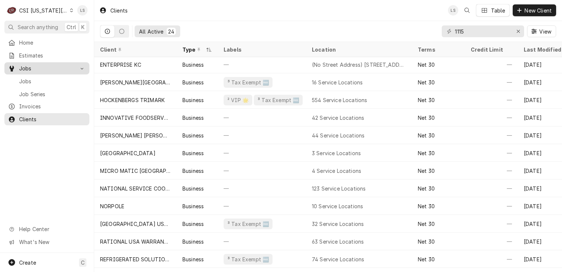
click at [33, 77] on span "Jobs" at bounding box center [52, 81] width 67 height 8
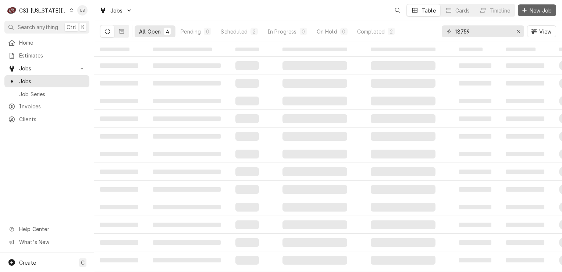
click at [529, 13] on span "New Job" at bounding box center [541, 11] width 25 height 8
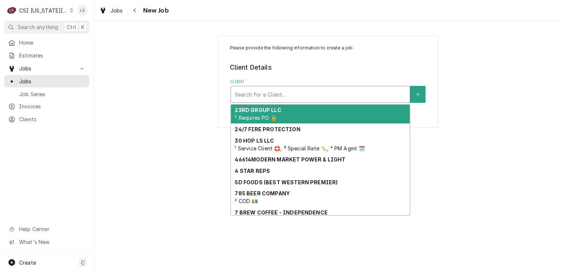
click at [276, 99] on div "Client" at bounding box center [321, 94] width 172 height 13
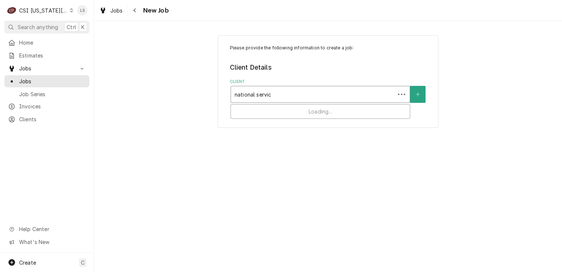
type input "national service"
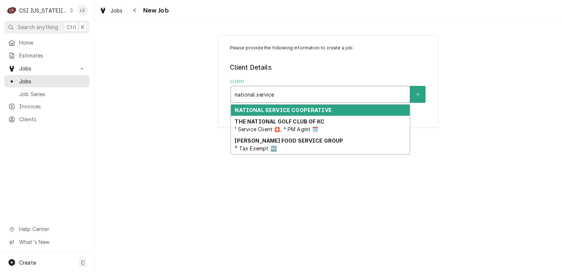
click at [279, 107] on strong "NATIONAL SERVICE COOPERATIVE" at bounding box center [283, 110] width 97 height 6
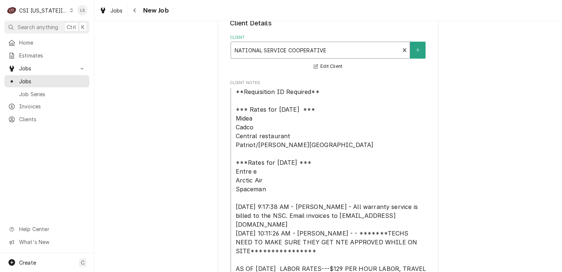
scroll to position [162, 0]
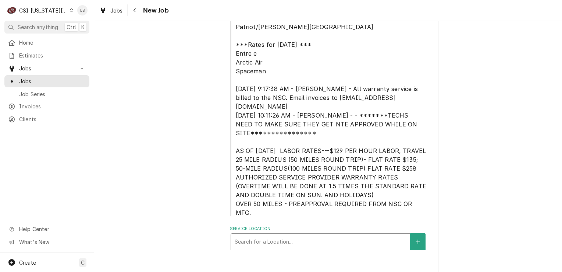
click at [304, 239] on div "Service Location" at bounding box center [321, 241] width 172 height 13
type input "1115"
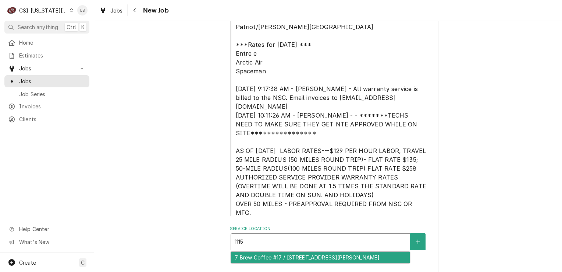
click at [306, 251] on div "7 Brew Coffee #17 / [STREET_ADDRESS][PERSON_NAME]" at bounding box center [320, 256] width 179 height 11
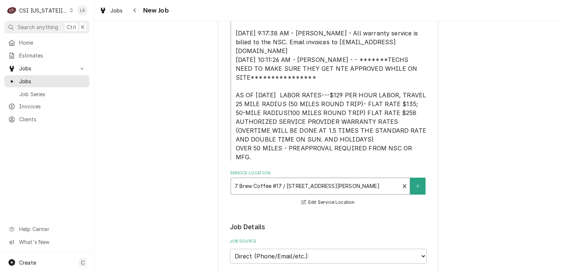
scroll to position [309, 0]
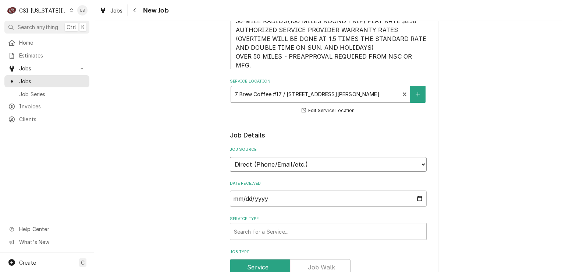
click at [267, 157] on select "Direct (Phone/Email/etc.) Service Channel Corrigo Ecotrak Other" at bounding box center [328, 164] width 197 height 15
select select "100"
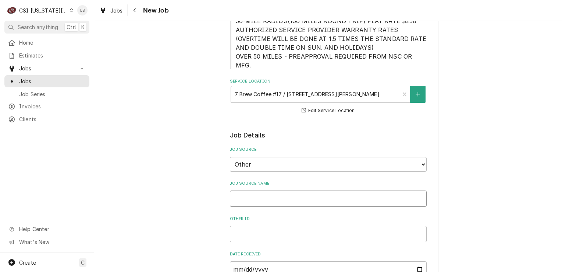
click at [252, 190] on input "Job Source Name" at bounding box center [328, 198] width 197 height 16
type textarea "x"
type input "N"
type textarea "x"
type input "NS"
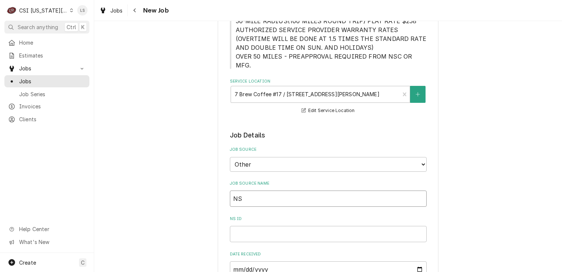
type textarea "x"
type input "NSC"
type textarea "x"
type input "NSC"
type textarea "x"
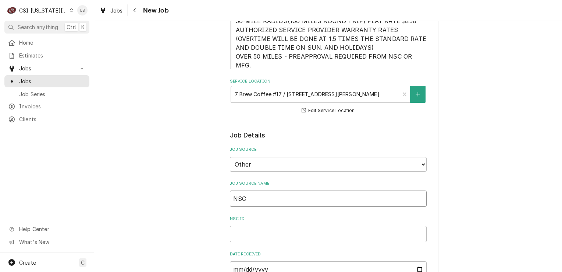
type input "NSC P"
type textarea "x"
type input "NSC PO"
type textarea "x"
type input "NSC PO"
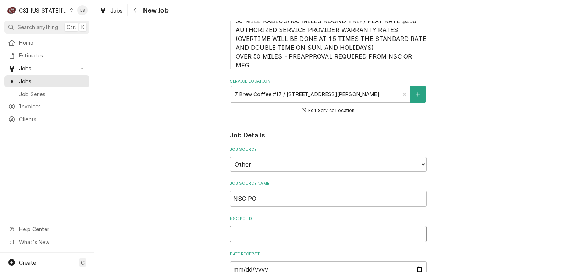
paste input "R262401"
type textarea "x"
type input "R262401"
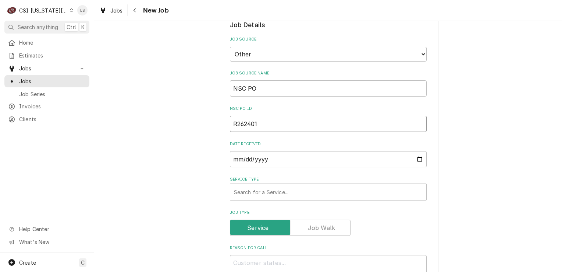
type textarea "x"
type input "R262401"
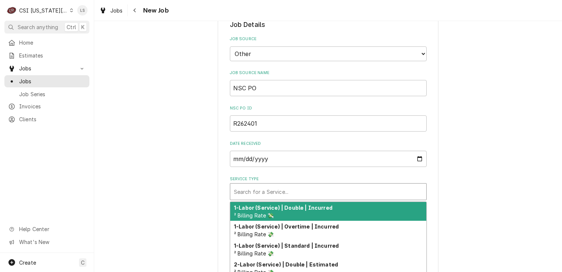
click at [275, 185] on div "Service Type" at bounding box center [328, 191] width 189 height 13
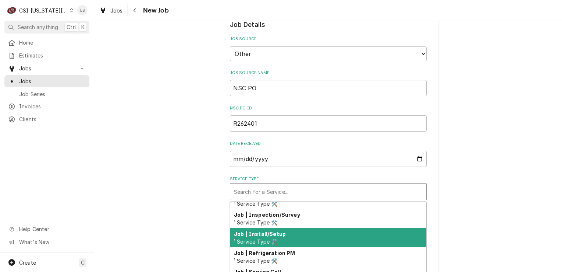
scroll to position [448, 0]
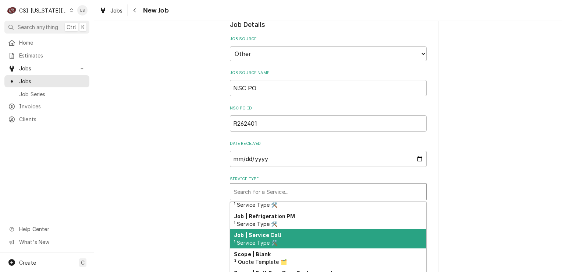
click at [260, 229] on div "Job | Service Call ¹ Service Type 🛠️" at bounding box center [328, 238] width 196 height 19
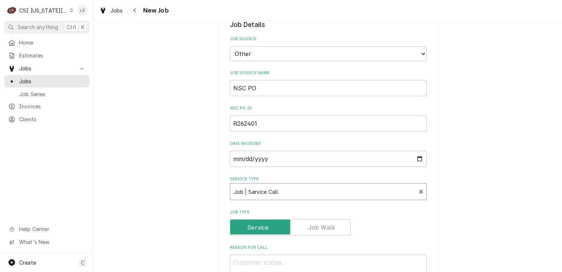
scroll to position [567, 0]
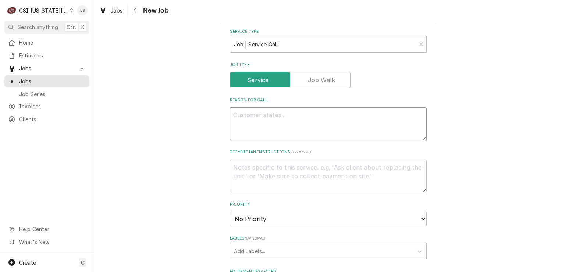
click at [268, 107] on textarea "Reason For Call" at bounding box center [328, 123] width 197 height 33
paste textarea ": Frozen Beverage Machine"
type textarea "x"
type textarea ": Frozen Beverage Machine"
type textarea "x"
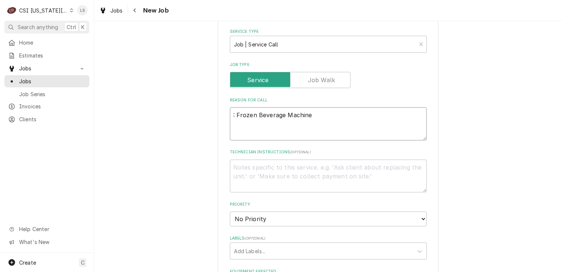
type textarea ": Frozen Beverage Machine"
type textarea "x"
type textarea ": Frozen Beverage Machine -"
type textarea "x"
type textarea ": Frozen Beverage Machine -"
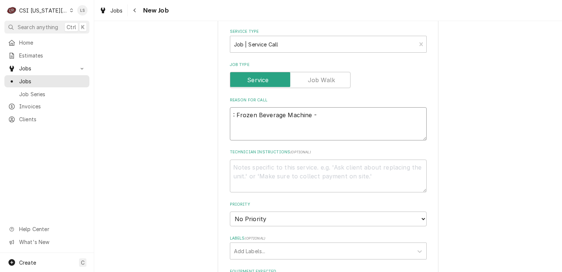
drag, startPoint x: 234, startPoint y: 108, endPoint x: 212, endPoint y: 107, distance: 22.1
click at [212, 107] on div "**********" at bounding box center [328, 8] width 468 height 1092
type textarea "x"
type textarea "Frozen Beverage Machine -"
type textarea "x"
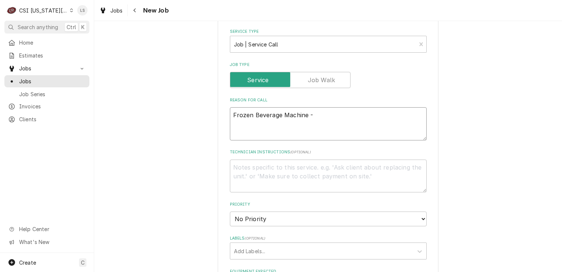
type textarea "Frozen Beverage Machine -"
click at [326, 109] on textarea "Frozen Beverage Machine -" at bounding box center [328, 123] width 197 height 33
paste textarea "Both Sides Not Turning On"
type textarea "x"
type textarea "Frozen Beverage Machine - Both Sides Not Turning On"
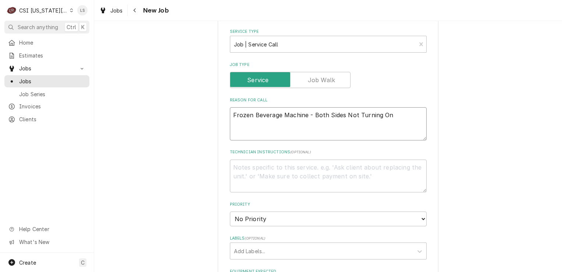
type textarea "x"
type textarea "Frozen Beverage Machine - Both Sides Not Turning On"
click at [243, 170] on textarea "Technician Instructions ( optional )" at bounding box center [328, 175] width 197 height 33
type textarea "x"
type textarea "I"
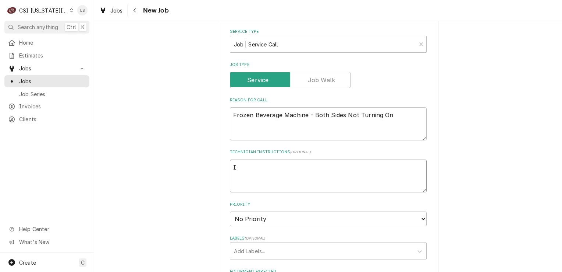
paste textarea "nvoice Instruction:Bill National Service Cooperative"
type textarea "x"
type textarea "Invoice Instruction:Bill National Service Cooperative"
type textarea "x"
type textarea "Invoice Instruction: Bill National Service Cooperative"
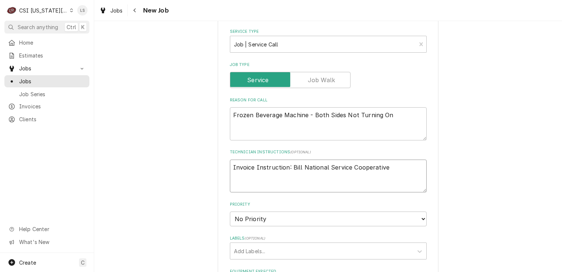
click at [381, 159] on textarea "Invoice Instruction: Bill National Service Cooperative" at bounding box center [328, 175] width 197 height 33
type textarea "x"
type textarea "Invoice Instruction: Bill National Service Cooperative"
type textarea "x"
type textarea "Invoice Instruction: Bill National Service Cooperative"
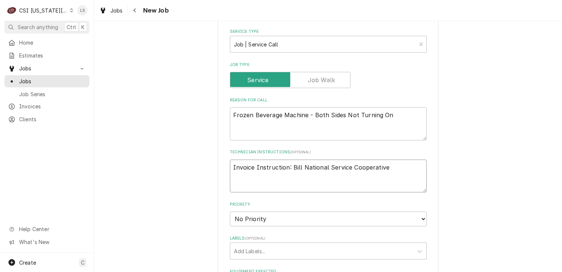
click at [230, 159] on textarea "Invoice Instruction: Bill National Service Cooperative" at bounding box center [328, 175] width 197 height 33
type textarea "x"
type textarea "Invoice Instruction: Bill National Service Cooperative"
click at [230, 159] on textarea "Invoice Instruction: Bill National Service Cooperative" at bounding box center [328, 180] width 197 height 42
type textarea "x"
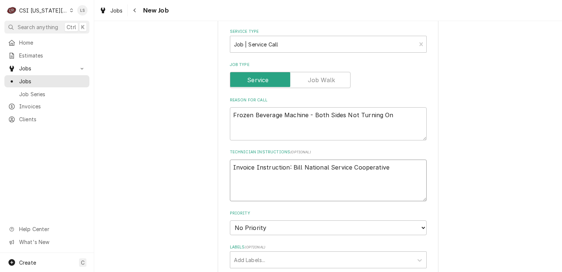
type textarea "N Invoice Instruction: Bill National Service Cooperative"
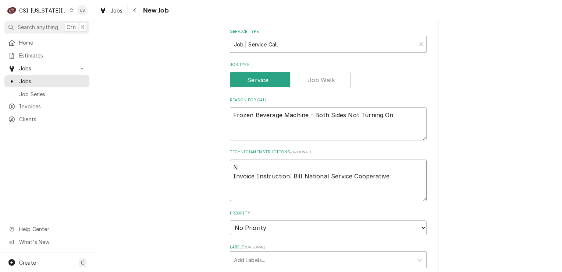
type textarea "x"
type textarea "NT Invoice Instruction: Bill National Service Cooperative"
type textarea "x"
type textarea "NTE Invoice Instruction: Bill National Service Cooperative"
type textarea "x"
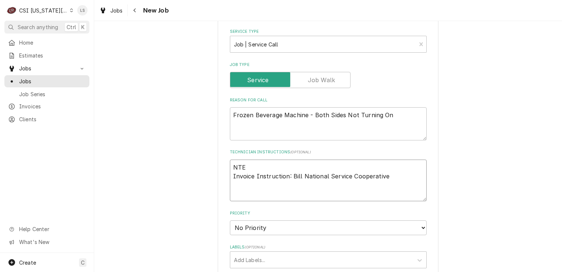
type textarea "NTE Invoice Instruction: Bill National Service Cooperative"
type textarea "x"
type textarea "NTE $ Invoice Instruction: Bill National Service Cooperative"
type textarea "x"
type textarea "NTE $1 Invoice Instruction: Bill National Service Cooperative"
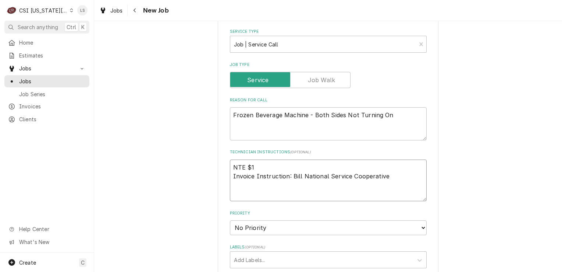
type textarea "x"
type textarea "NTE $1, Invoice Instruction: Bill National Service Cooperative"
type textarea "x"
type textarea "NTE $1,0 Invoice Instruction: Bill National Service Cooperative"
type textarea "x"
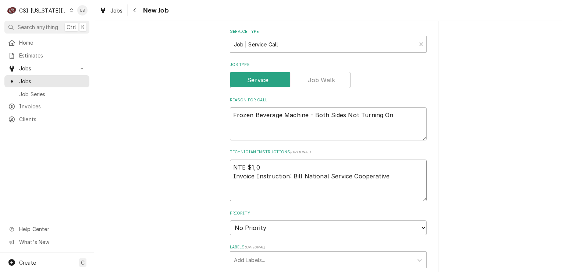
type textarea "NTE $1,00 Invoice Instruction: Bill National Service Cooperative"
type textarea "x"
type textarea "NTE $1,000 Invoice Instruction: Bill National Service Cooperative"
click at [386, 165] on textarea "NTE $1,000 Invoice Instruction: Bill National Service Cooperative" at bounding box center [328, 180] width 197 height 42
type textarea "x"
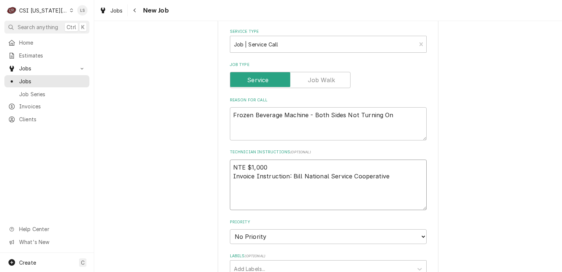
type textarea "NTE $1,000 Invoice Instruction: Bill National Service Cooperative"
type textarea "x"
type textarea "NTE $1,000 Invoice Instruction: Bill National Service Cooperative"
paste textarea "Please contact customer to schedule service within 30 minutes FOR TECHNICAL SUP…"
type textarea "x"
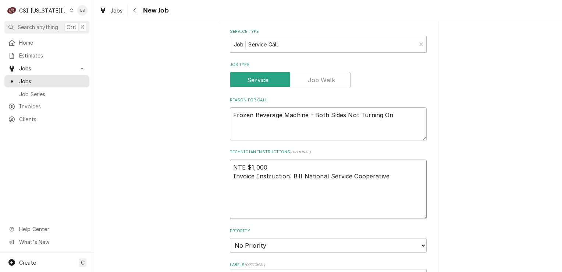
type textarea "NTE $1,000 Invoice Instruction: Bill National Service Cooperative Please contac…"
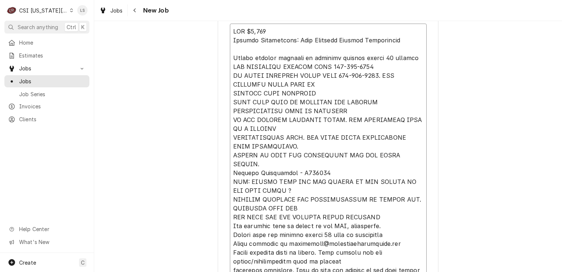
scroll to position [924, 0]
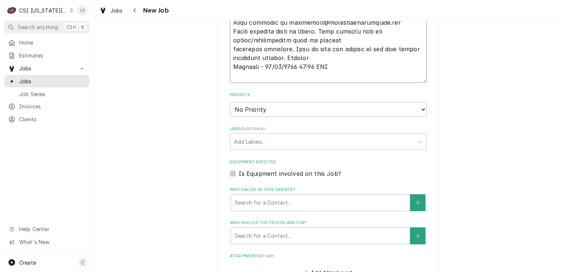
type textarea "x"
type textarea "NTE $1,000 Invoice Instruction: Bill National Service Cooperative Please contac…"
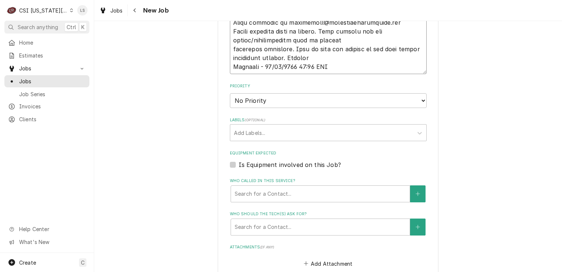
type textarea "x"
type textarea "NTE $1,000 Invoice Instruction: Bill National Service Cooperative Please contac…"
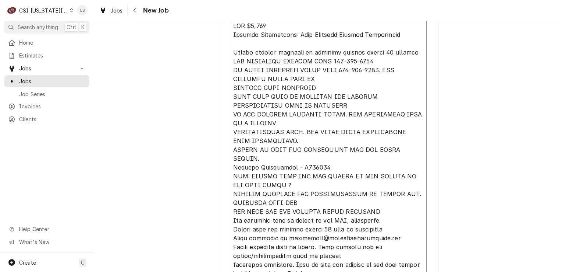
scroll to position [629, 0]
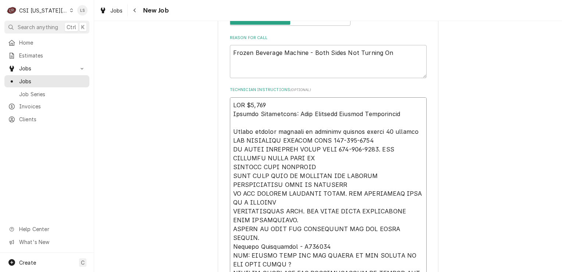
click at [230, 154] on textarea "Technician Instructions ( optional )" at bounding box center [328, 228] width 197 height 263
type textarea "x"
type textarea "NTE $1,000 Invoice Instruction: Bill National Service Cooperative Please contac…"
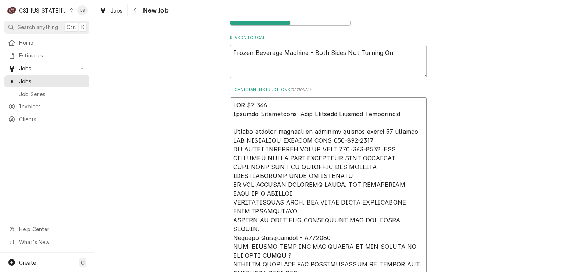
click at [231, 172] on textarea "Technician Instructions ( optional )" at bounding box center [328, 224] width 197 height 254
type textarea "x"
type textarea "NTE $1,000 Invoice Instruction: Bill National Service Cooperative Please contac…"
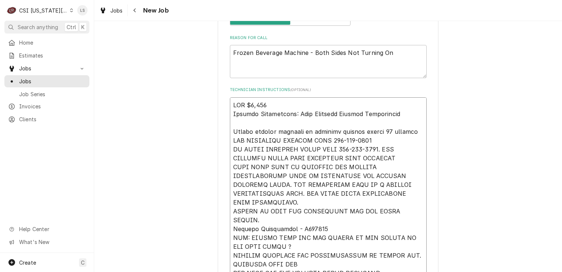
type textarea "x"
type textarea "NTE $1,000 Invoice Instruction: Bill National Service Cooperative Please contac…"
click at [230, 180] on textarea "Technician Instructions ( optional )" at bounding box center [328, 219] width 197 height 245
type textarea "x"
type textarea "NTE $1,000 Invoice Instruction: Bill National Service Cooperative Please contac…"
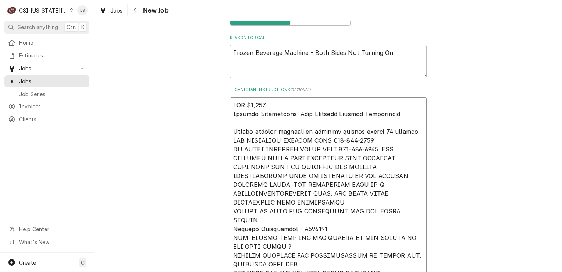
type textarea "x"
type textarea "NTE $1,000 Invoice Instruction: Bill National Service Cooperative Please contac…"
click at [230, 191] on textarea "Technician Instructions ( optional )" at bounding box center [328, 215] width 197 height 236
type textarea "x"
type textarea "NTE $1,000 Invoice Instruction: Bill National Service Cooperative Please contac…"
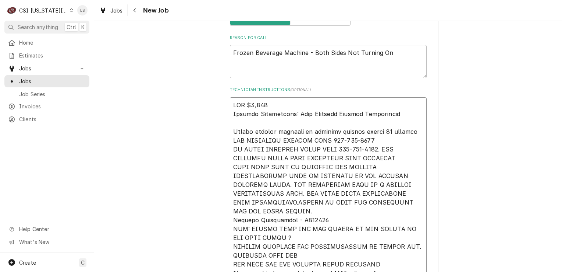
type textarea "x"
type textarea "NTE $1,000 Invoice Instruction: Bill National Service Cooperative Please contac…"
click at [231, 198] on textarea "Technician Instructions ( optional )" at bounding box center [328, 215] width 197 height 236
type textarea "x"
type textarea "NTE $1,000 Invoice Instruction: Bill National Service Cooperative Please contac…"
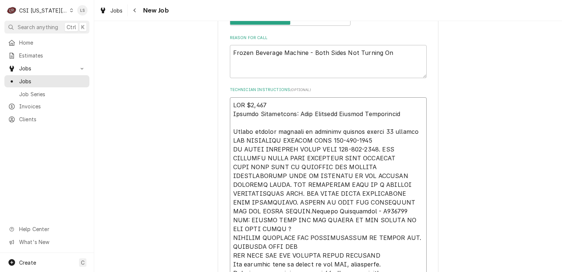
type textarea "x"
type textarea "NTE $1,000 Invoice Instruction: Bill National Service Cooperative Please contac…"
click at [230, 208] on textarea "Technician Instructions ( optional )" at bounding box center [328, 215] width 197 height 236
type textarea "x"
type textarea "NTE $1,000 Invoice Instruction: Bill National Service Cooperative Please contac…"
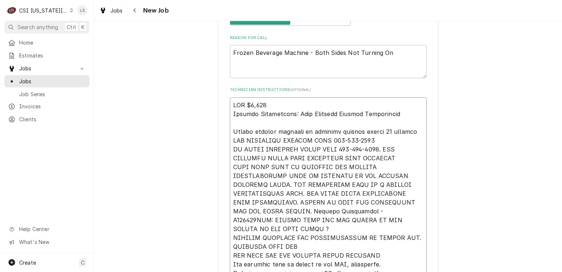
scroll to position [666, 0]
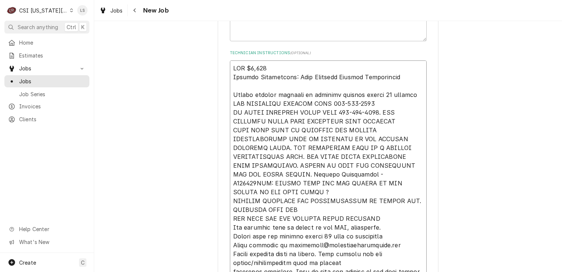
click at [230, 181] on textarea "Technician Instructions ( optional )" at bounding box center [328, 173] width 197 height 227
type textarea "x"
type textarea "NTE $1,000 Invoice Instruction: Bill National Service Cooperative Please contac…"
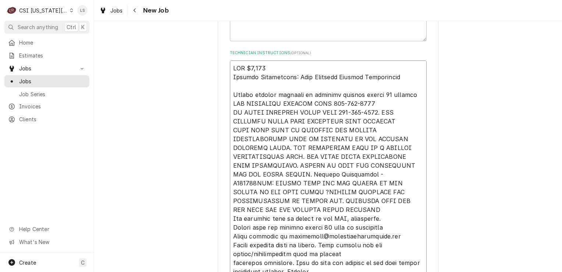
click at [230, 186] on textarea "Technician Instructions ( optional )" at bounding box center [328, 169] width 197 height 219
type textarea "x"
type textarea "NTE $1,000 Invoice Instruction: Bill National Service Cooperative Please contac…"
type textarea "x"
type textarea "NTE $1,000 Invoice Instruction: Bill National Service Cooperative Please contac…"
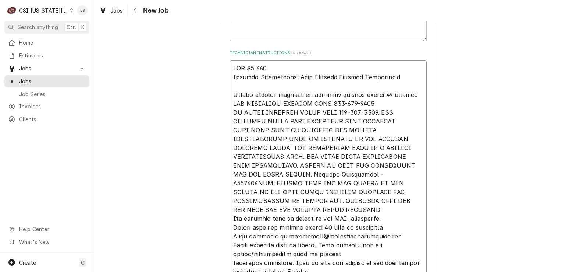
type textarea "x"
type textarea "NTE $1,000 Invoice Instruction: Bill National Service Cooperative Please contac…"
type textarea "x"
type textarea "NTE $1,000 Invoice Instruction: Bill National Service Cooperative Please contac…"
click at [230, 206] on textarea "Technician Instructions ( optional )" at bounding box center [328, 169] width 197 height 219
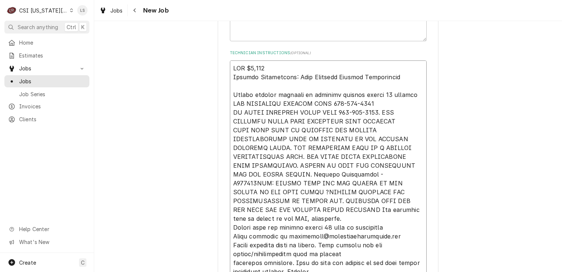
type textarea "x"
type textarea "NTE $1,000 Invoice Instruction: Bill National Service Cooperative Please contac…"
type textarea "x"
type textarea "NTE $1,000 Invoice Instruction: Bill National Service Cooperative Please contac…"
click at [231, 216] on textarea "Technician Instructions ( optional )" at bounding box center [328, 169] width 197 height 219
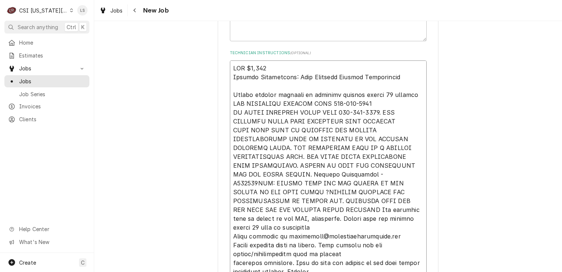
type textarea "x"
type textarea "NTE $1,000 Invoice Instruction: Bill National Service Cooperative Please contac…"
type textarea "x"
type textarea "NTE $1,000 Invoice Instruction: Bill National Service Cooperative Please contac…"
type textarea "x"
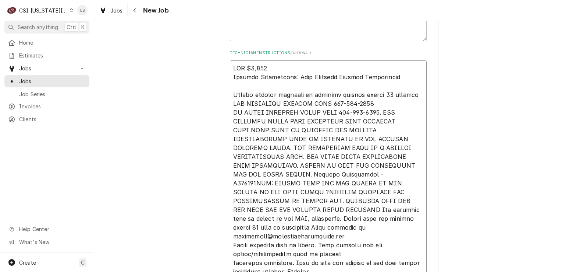
type textarea "NTE $1,000 Invoice Instruction: Bill National Service Cooperative Please contac…"
type textarea "x"
type textarea "NTE $1,000 Invoice Instruction: Bill National Service Cooperative Please contac…"
click at [231, 224] on textarea "Technician Instructions ( optional )" at bounding box center [328, 169] width 197 height 219
type textarea "x"
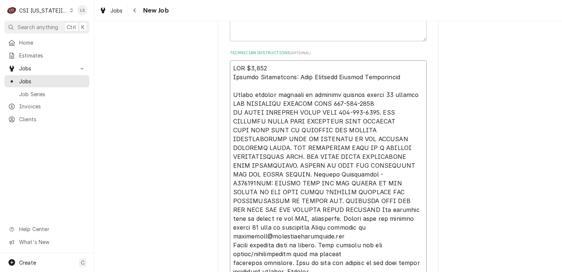
type textarea "NTE $1,000 Invoice Instruction: Bill National Service Cooperative Please contac…"
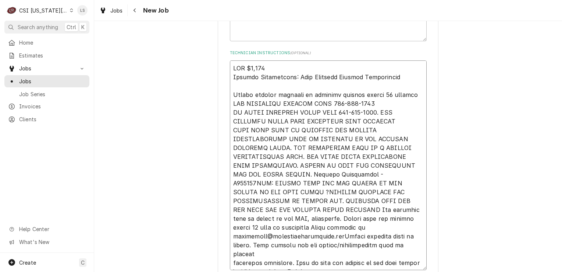
type textarea "x"
type textarea "NTE $1,000 Invoice Instruction: Bill National Service Cooperative Please contac…"
click at [230, 250] on textarea "Technician Instructions ( optional )" at bounding box center [328, 165] width 197 height 210
drag, startPoint x: 328, startPoint y: 251, endPoint x: 230, endPoint y: 253, distance: 97.6
click at [230, 253] on textarea "Technician Instructions ( optional )" at bounding box center [328, 165] width 197 height 210
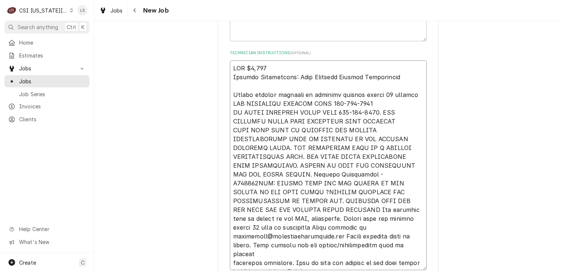
click at [230, 250] on textarea "Technician Instructions ( optional )" at bounding box center [328, 165] width 197 height 210
type textarea "x"
type textarea "NTE $1,000 Invoice Instruction: Bill National Service Cooperative Please contac…"
type textarea "x"
type textarea "NTE $1,000 Invoice Instruction: Bill National Service Cooperative Please contac…"
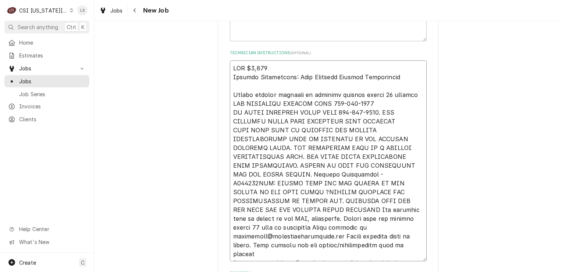
type textarea "x"
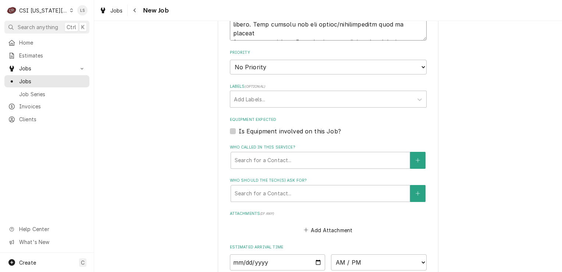
scroll to position [887, 0]
type textarea "NTE $1,000 Invoice Instruction: Bill National Service Cooperative Please contac…"
click at [262, 61] on select "No Priority Urgent High Medium Low" at bounding box center [328, 66] width 197 height 15
select select "2"
click at [230, 59] on select "No Priority Urgent High Medium Low" at bounding box center [328, 66] width 197 height 15
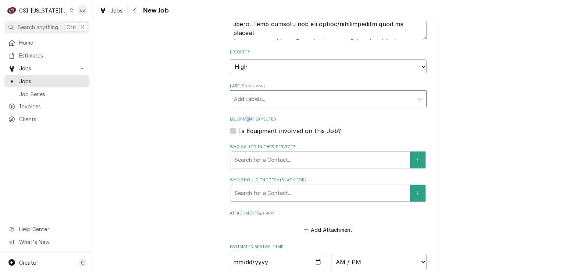
type textarea "x"
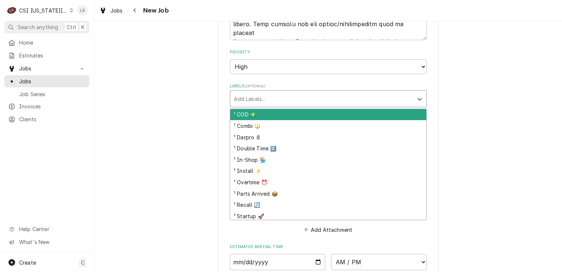
drag, startPoint x: 243, startPoint y: 96, endPoint x: 242, endPoint y: 92, distance: 4.2
click at [242, 92] on div "Labels" at bounding box center [322, 98] width 176 height 13
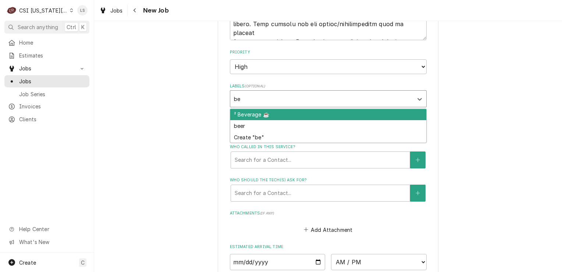
type input "[PERSON_NAME]"
type textarea "x"
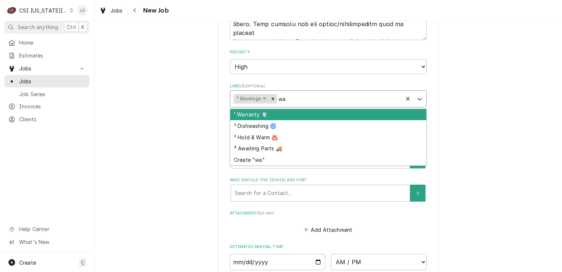
type input "war"
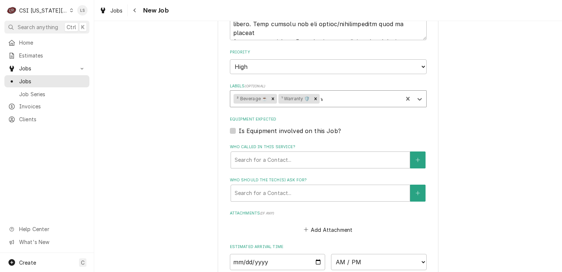
type textarea "x"
click at [239, 126] on label "Is Equipment involved on this Job?" at bounding box center [290, 130] width 102 height 9
click at [239, 126] on input "Equipment Expected" at bounding box center [337, 134] width 197 height 16
checkbox input "true"
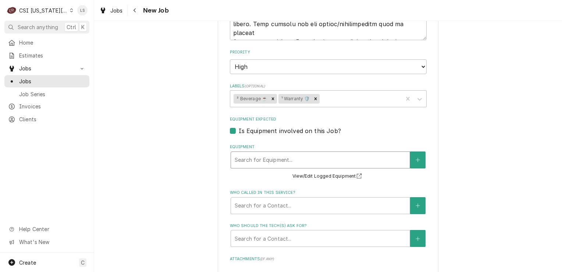
click at [247, 153] on div "Equipment" at bounding box center [321, 159] width 172 height 13
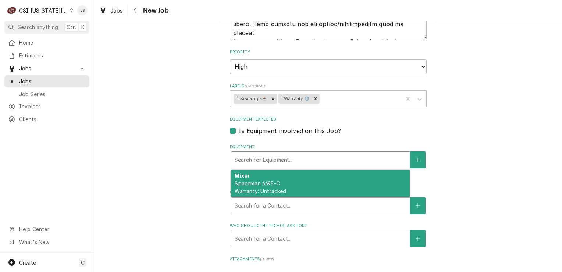
click at [258, 180] on span "Spaceman 6695-C Warranty: Untracked" at bounding box center [261, 187] width 52 height 14
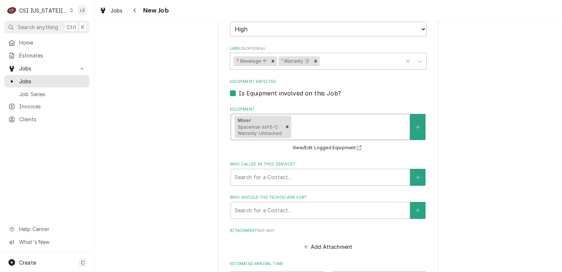
scroll to position [960, 0]
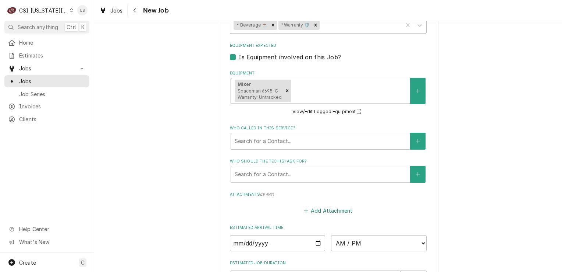
click at [321, 205] on button "Add Attachment" at bounding box center [329, 210] width 52 height 10
type textarea "x"
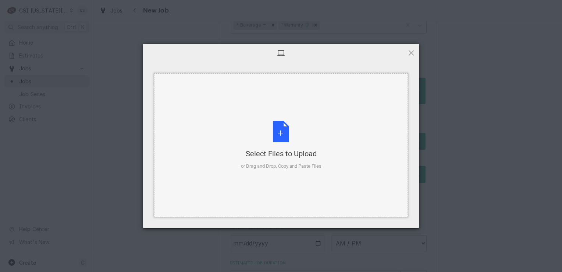
click at [284, 130] on div "Select Files to Upload or Drag and Drop, Copy and Paste Files" at bounding box center [281, 145] width 81 height 49
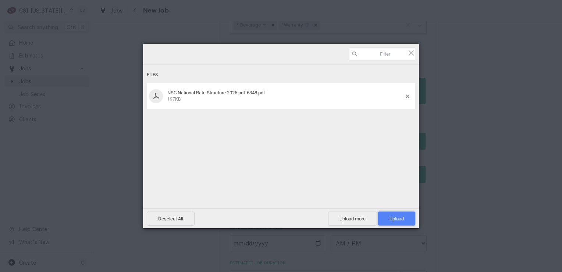
click at [392, 219] on span "Upload 1" at bounding box center [397, 219] width 14 height 6
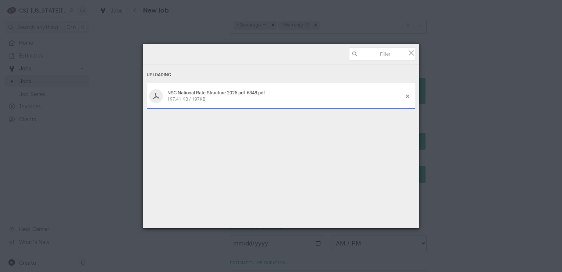
type textarea "x"
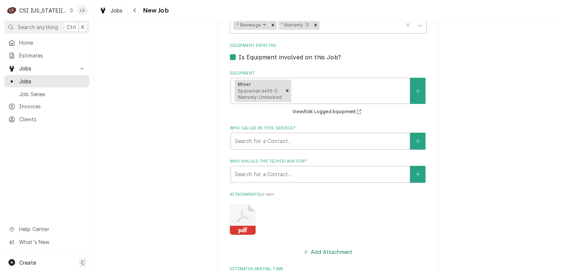
click at [320, 247] on button "Add Attachment" at bounding box center [329, 252] width 52 height 10
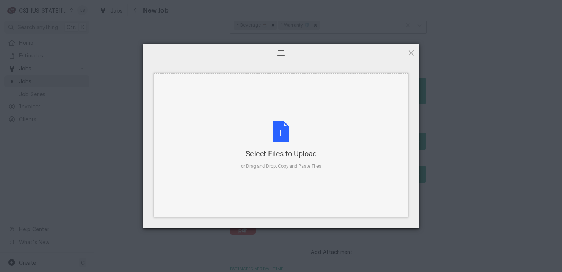
click at [284, 128] on div "Select Files to Upload or Drag and Drop, Copy and Paste Files" at bounding box center [281, 145] width 81 height 49
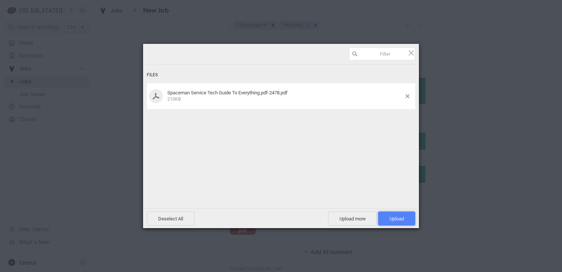
click at [396, 220] on span "Upload 1" at bounding box center [397, 219] width 14 height 6
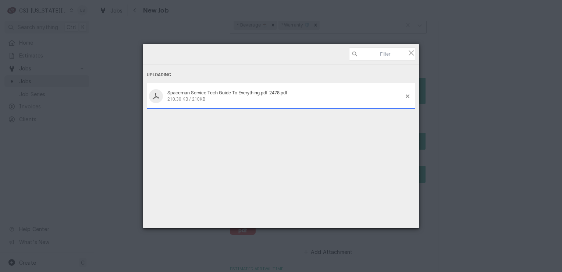
type textarea "x"
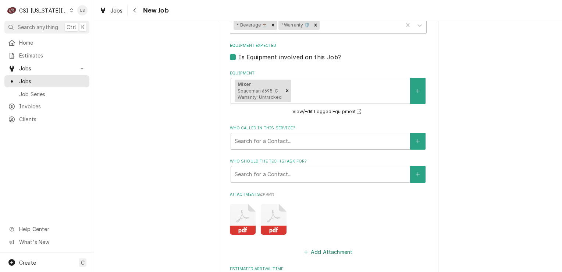
click at [320, 247] on button "Add Attachment" at bounding box center [329, 252] width 52 height 10
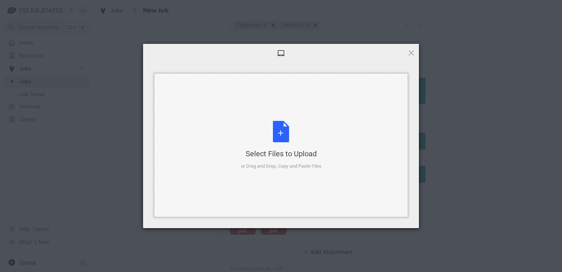
click at [275, 141] on div "Select Files to Upload or Drag and Drop, Copy and Paste Files" at bounding box center [281, 145] width 81 height 49
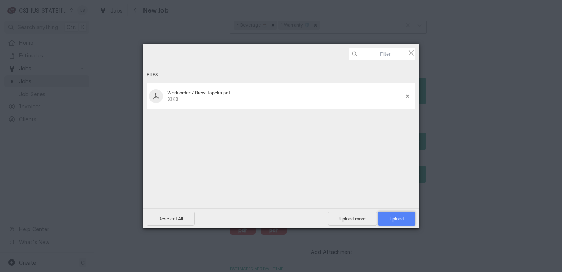
click at [400, 218] on span "Upload 1" at bounding box center [397, 219] width 14 height 6
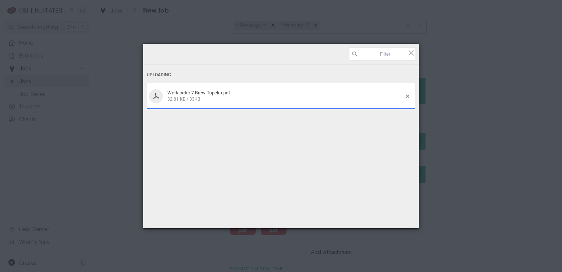
type textarea "x"
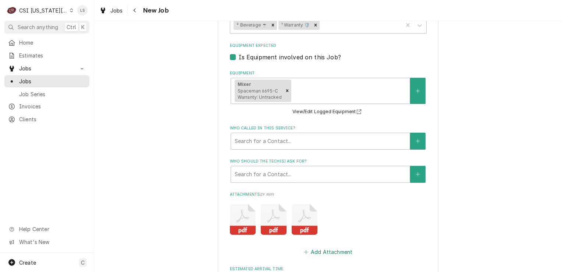
click at [320, 247] on button "Add Attachment" at bounding box center [329, 252] width 52 height 10
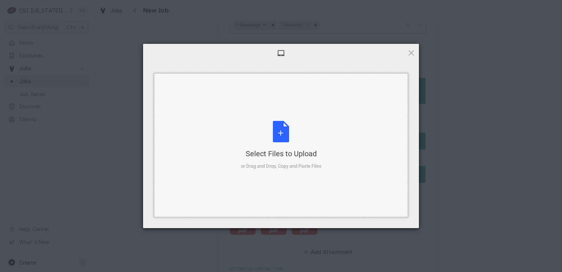
click at [287, 136] on div "Select Files to Upload or Drag and Drop, Copy and Paste Files" at bounding box center [281, 145] width 81 height 49
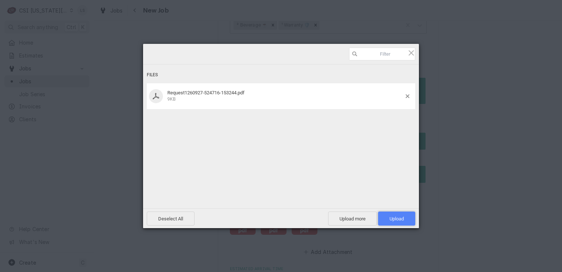
click at [402, 218] on span "Upload 1" at bounding box center [397, 219] width 14 height 6
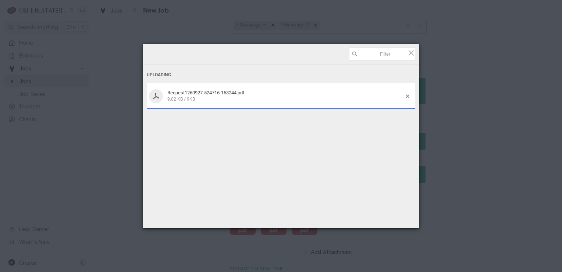
type textarea "x"
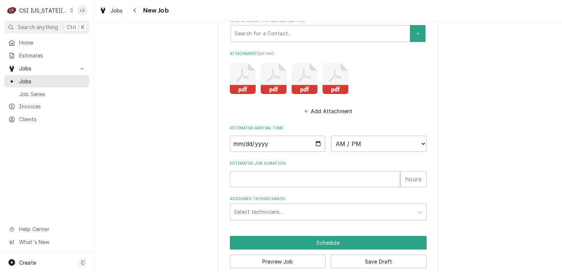
scroll to position [954, 0]
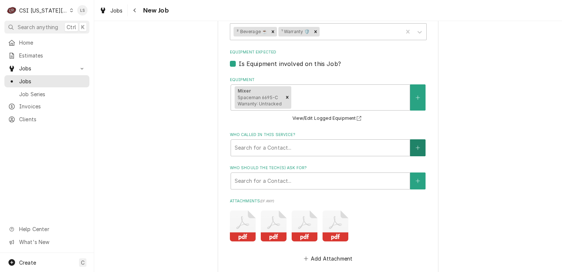
click at [419, 139] on button "Who called in this service?" at bounding box center [417, 147] width 15 height 17
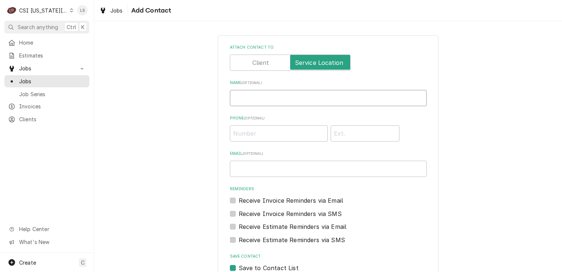
click at [280, 102] on input "Name ( optional )" at bounding box center [328, 98] width 197 height 16
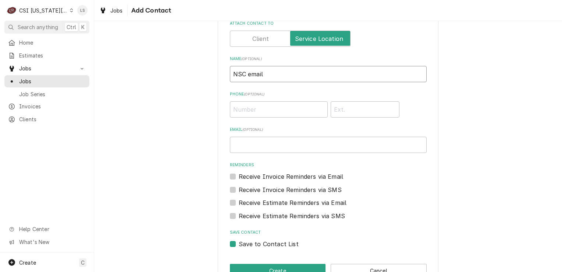
scroll to position [45, 0]
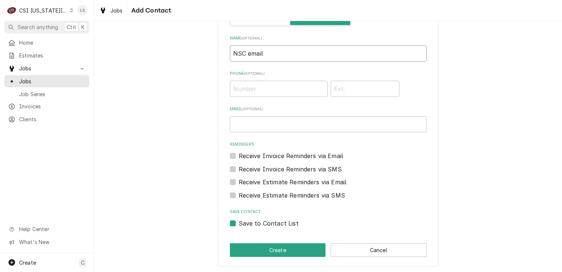
type input "NSC email"
click at [230, 226] on div "Save to Contact List" at bounding box center [328, 223] width 197 height 9
click at [239, 222] on label "Save to Contact List" at bounding box center [269, 223] width 60 height 9
click at [239, 222] on input "Save to Contact List" at bounding box center [337, 227] width 197 height 16
checkbox input "false"
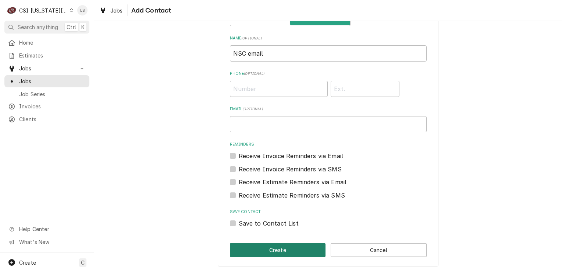
click at [257, 252] on button "Create" at bounding box center [278, 250] width 96 height 14
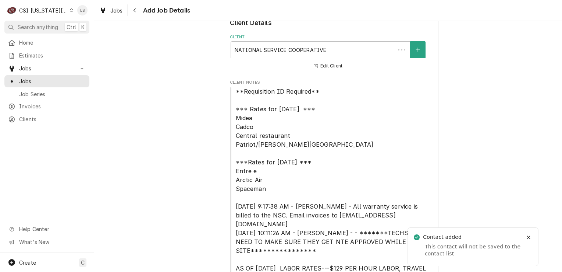
scroll to position [954, 0]
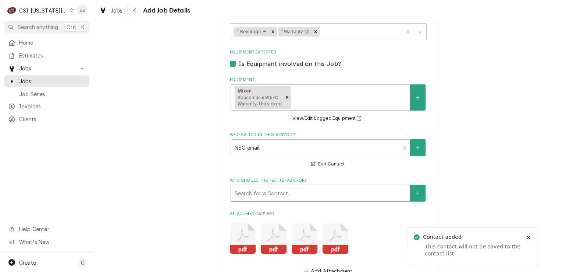
click at [281, 186] on div "Who should the tech(s) ask for?" at bounding box center [321, 192] width 172 height 13
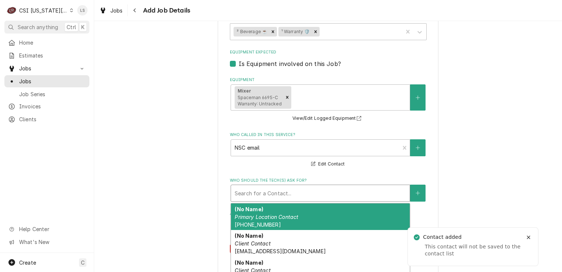
type textarea "x"
type input "b"
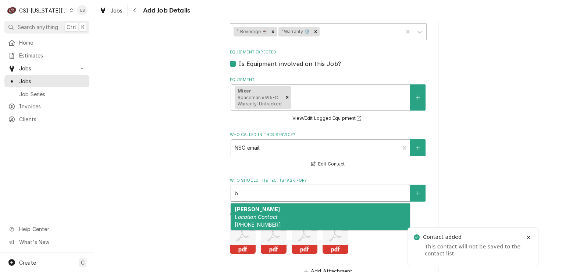
click at [281, 203] on div "[PERSON_NAME] Location Contact [PHONE_NUMBER]" at bounding box center [320, 216] width 179 height 27
type textarea "x"
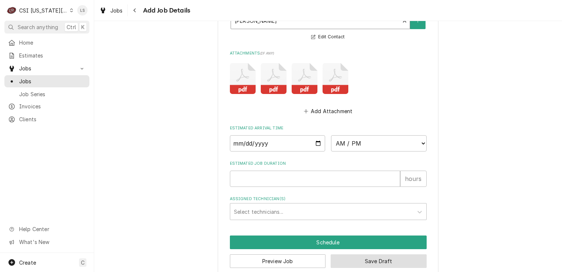
click at [355, 254] on button "Save Draft" at bounding box center [379, 261] width 96 height 14
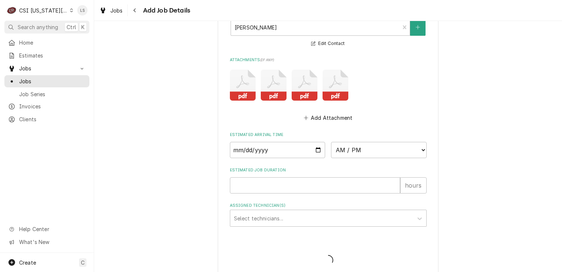
type textarea "x"
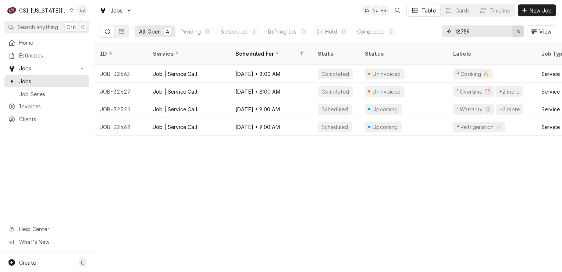
click at [521, 31] on div "Erase input" at bounding box center [518, 31] width 7 height 7
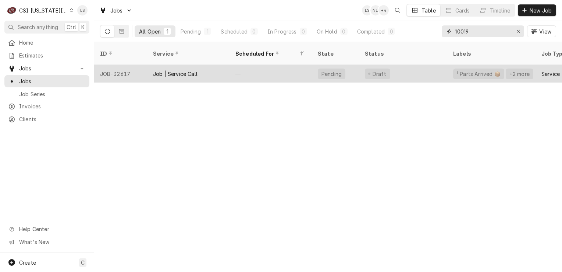
type input "10019"
click at [126, 66] on div "JOB-32617" at bounding box center [120, 74] width 53 height 18
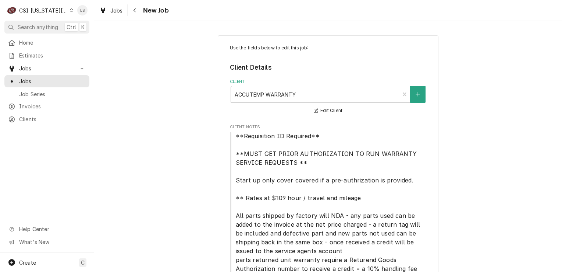
type textarea "x"
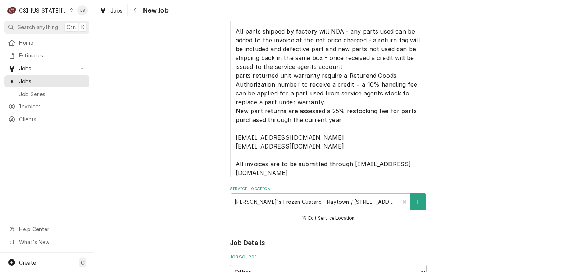
scroll to position [331, 0]
